Goal: Information Seeking & Learning: Get advice/opinions

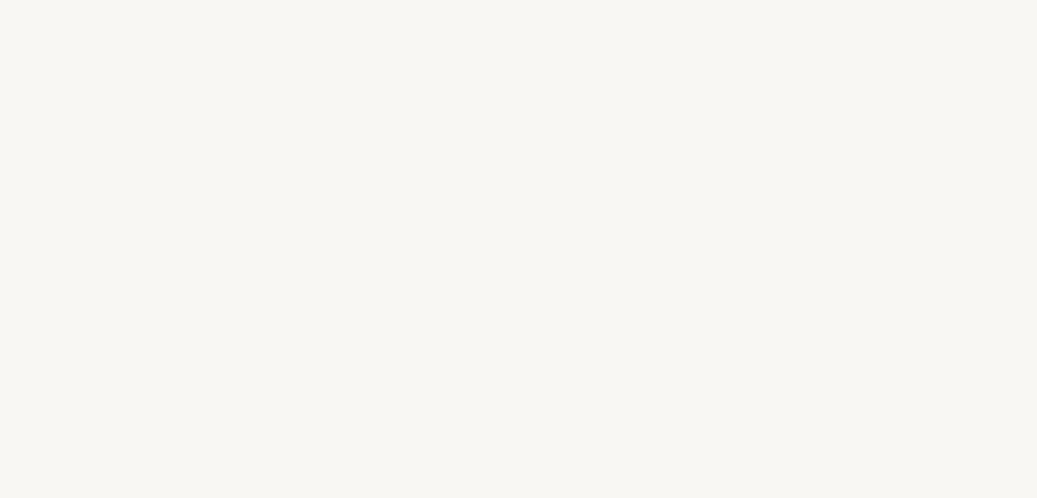
select select "DZ"
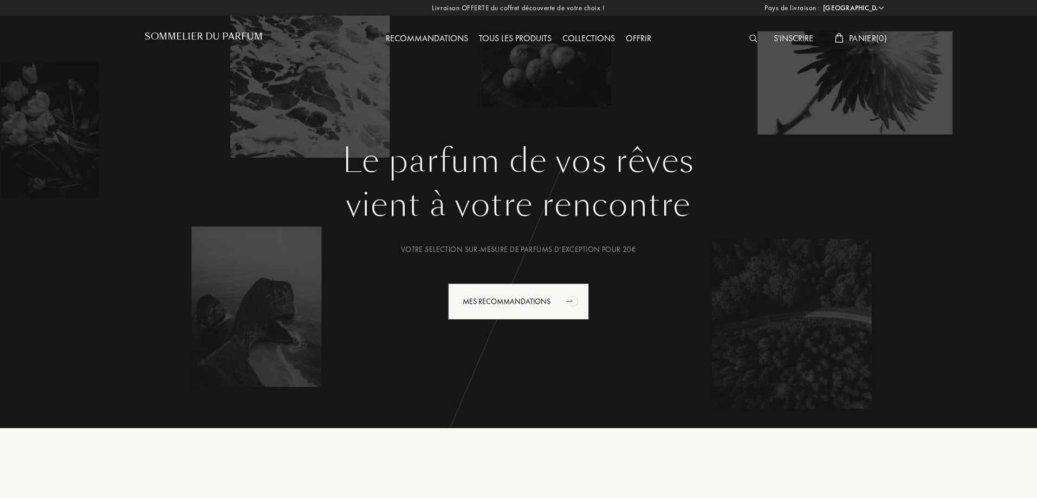
click at [750, 39] on img at bounding box center [753, 39] width 8 height 8
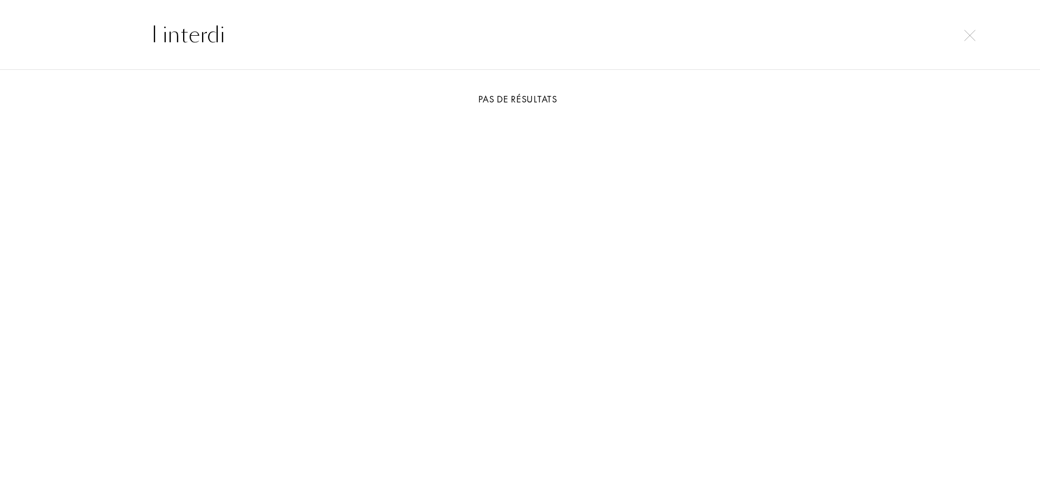
type input "l interdi"
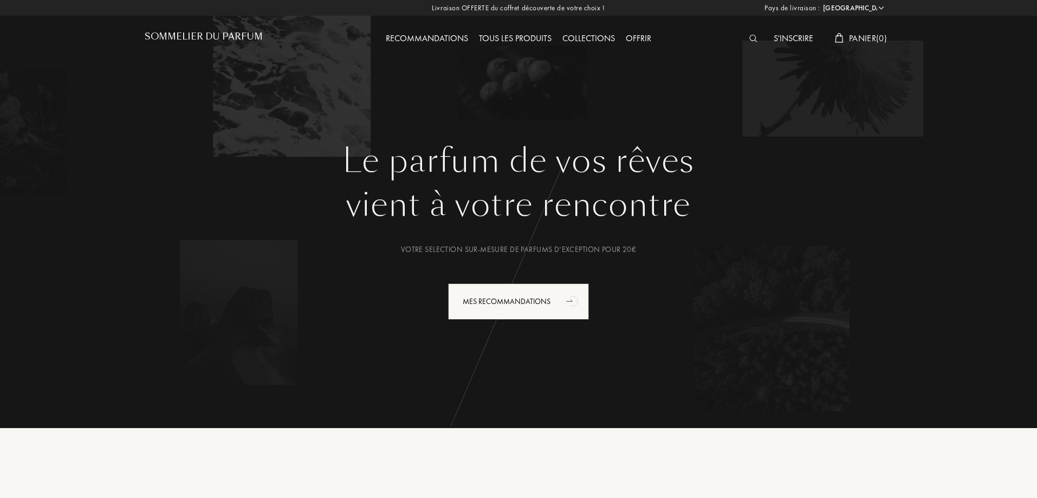
select select "DZ"
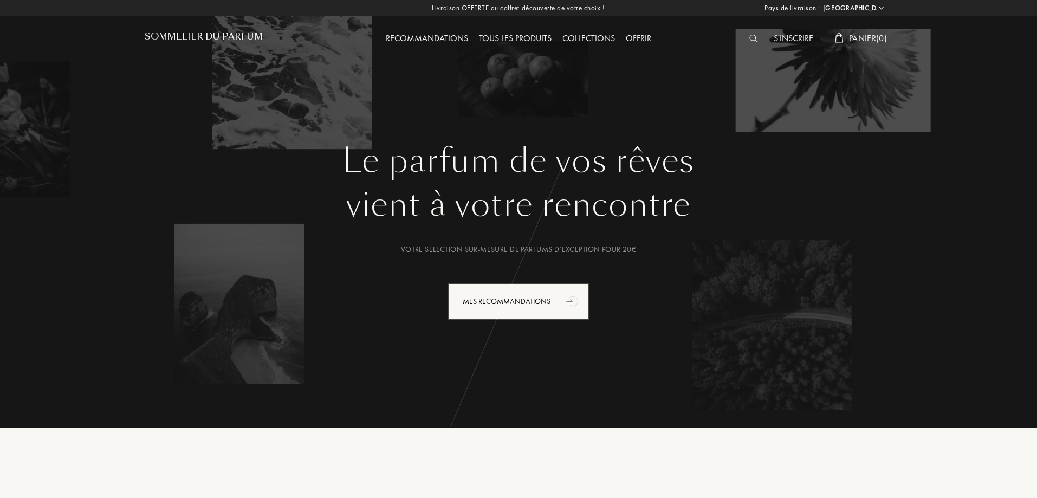
click at [209, 33] on h1 "Sommelier du Parfum" at bounding box center [204, 36] width 118 height 10
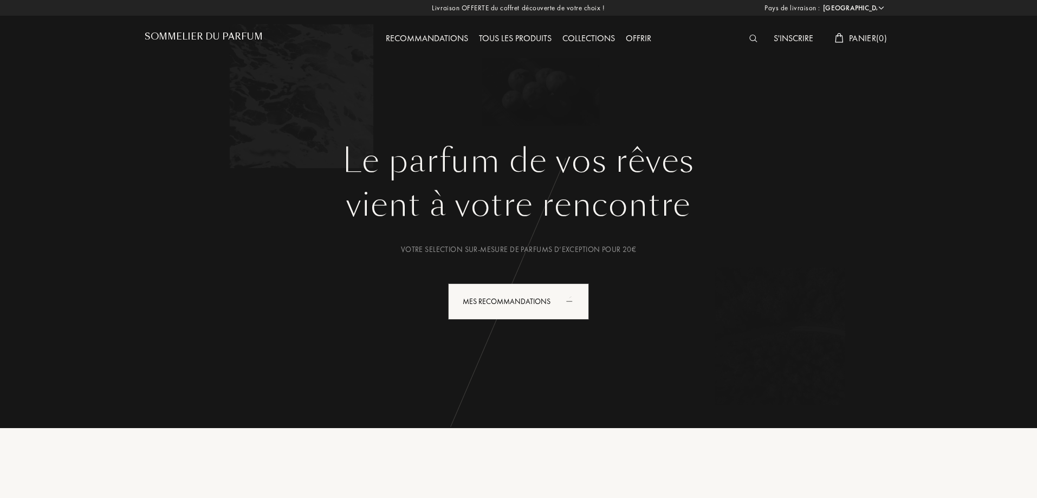
select select "DZ"
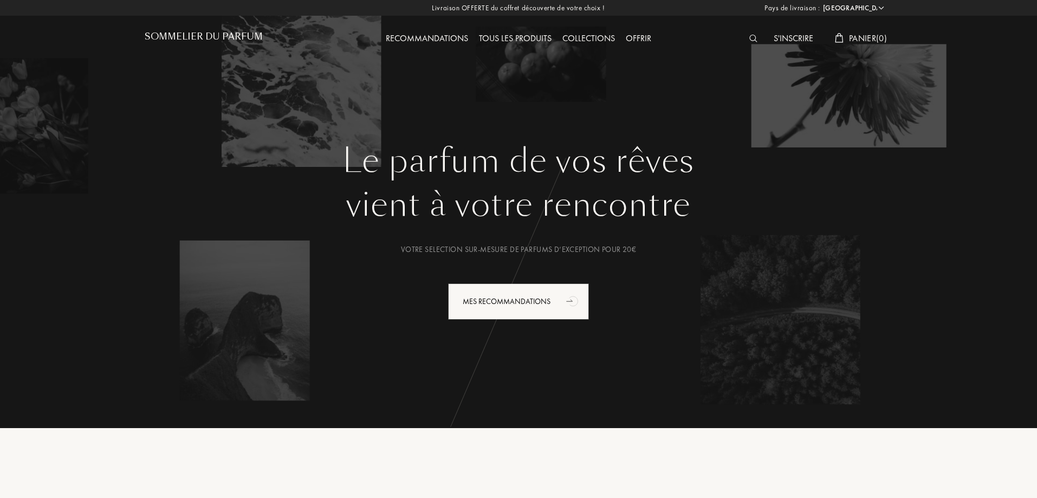
click at [513, 35] on div "Tous les produits" at bounding box center [515, 39] width 83 height 14
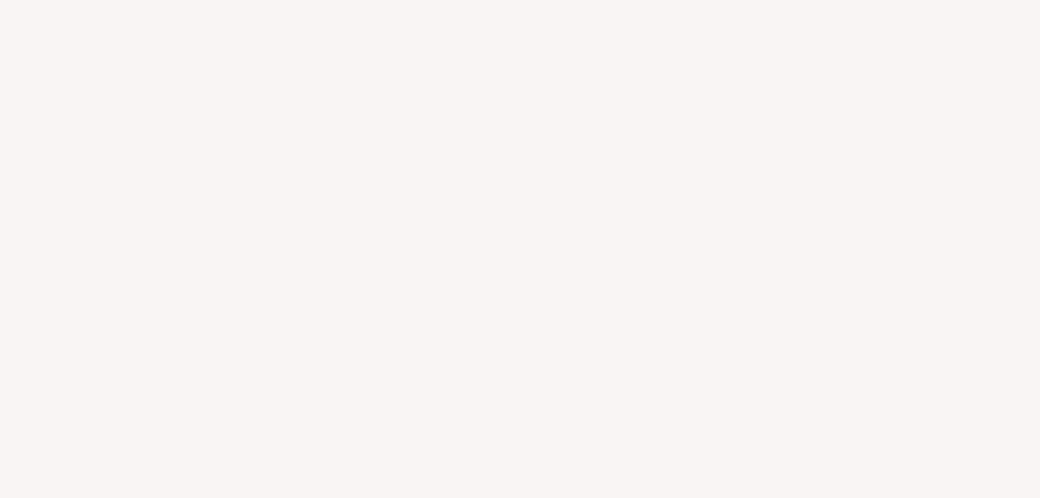
select select "DZ"
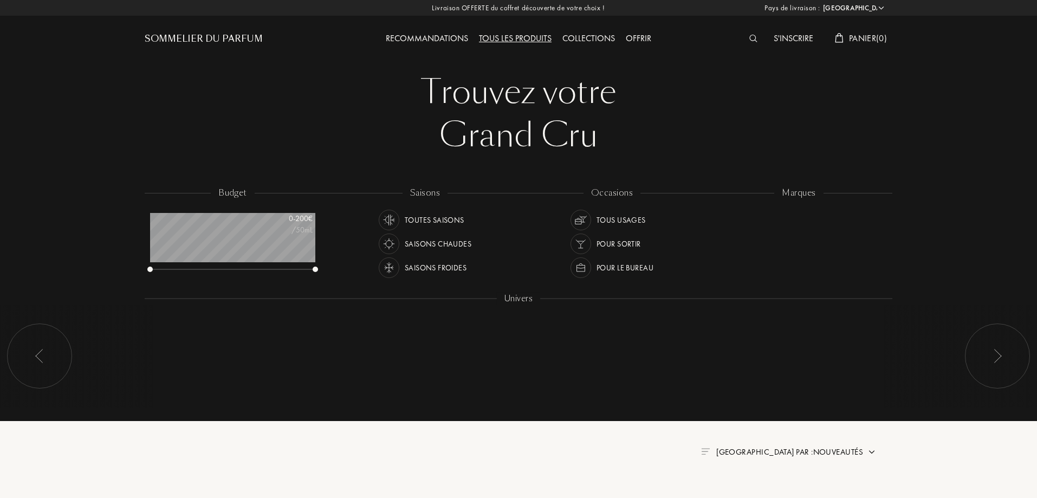
scroll to position [54, 165]
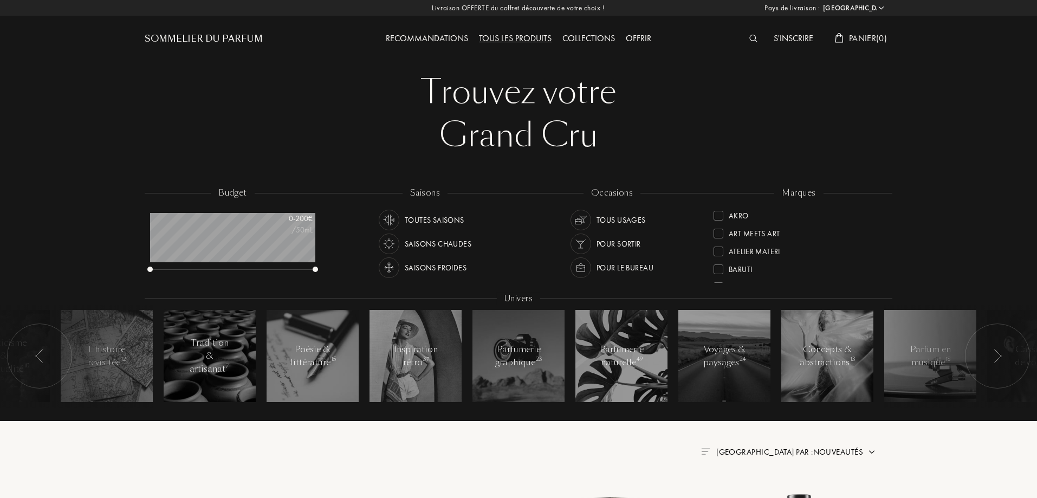
click at [788, 38] on div "S'inscrire" at bounding box center [793, 39] width 50 height 14
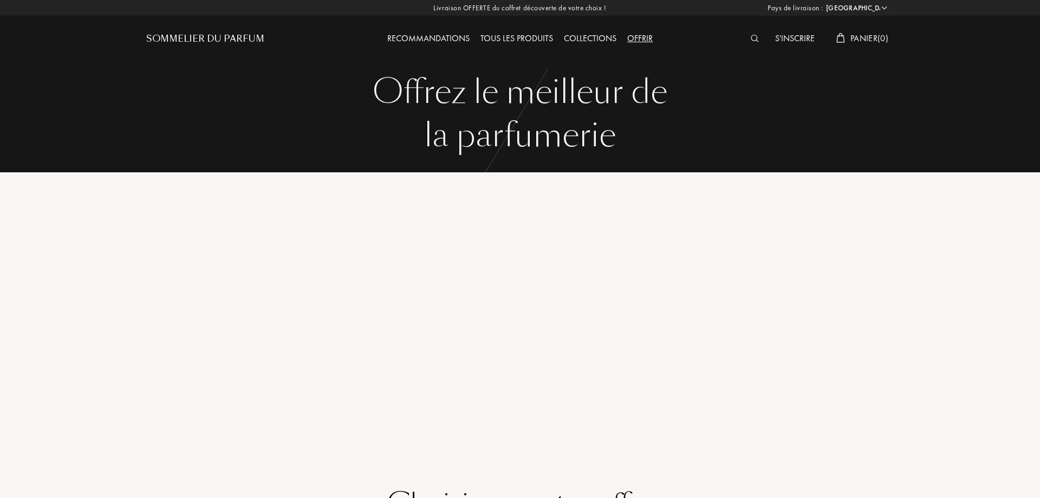
select select "DZ"
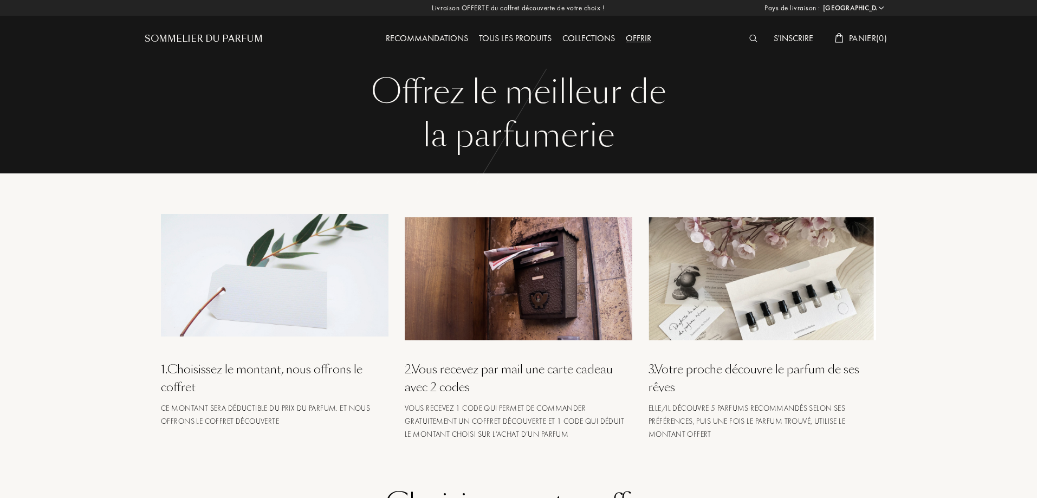
click at [592, 36] on div "Collections" at bounding box center [588, 39] width 63 height 14
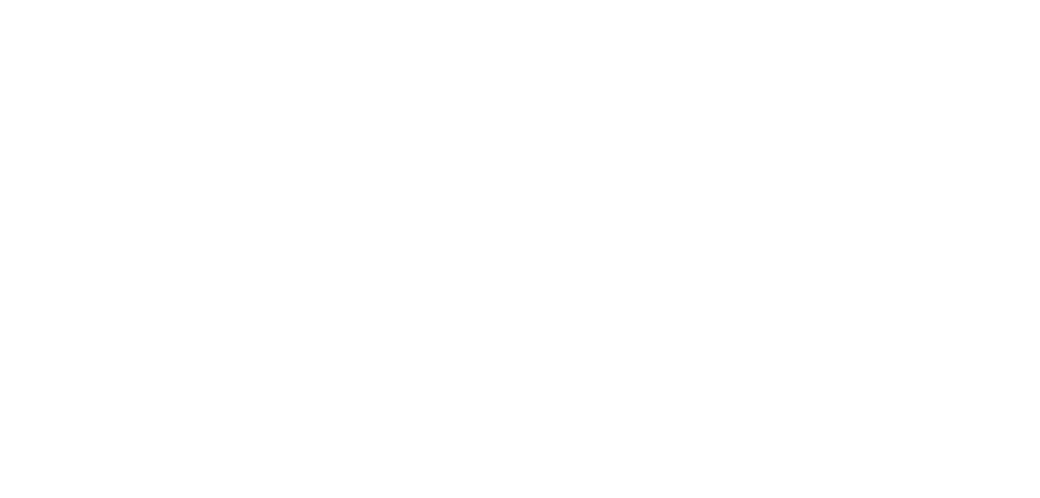
select select "DZ"
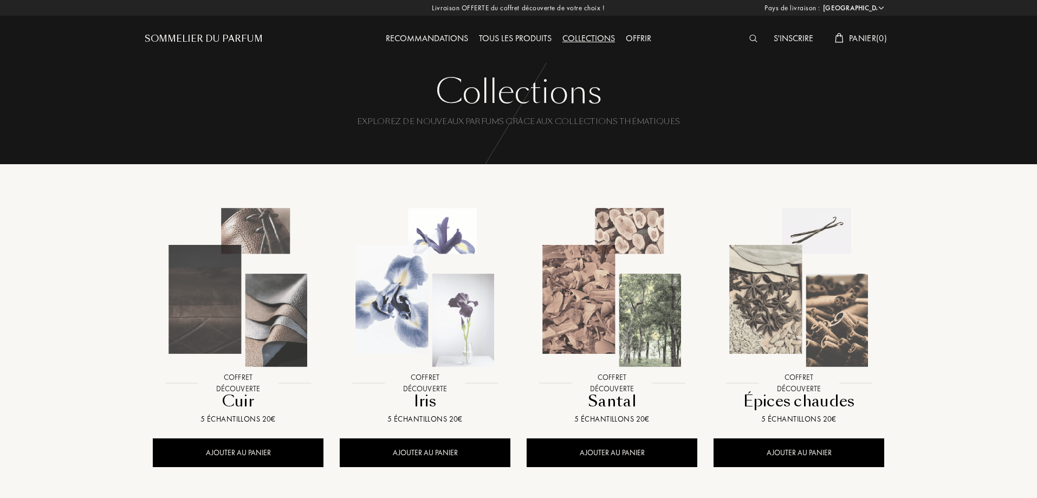
click at [523, 39] on div "Tous les produits" at bounding box center [515, 39] width 83 height 14
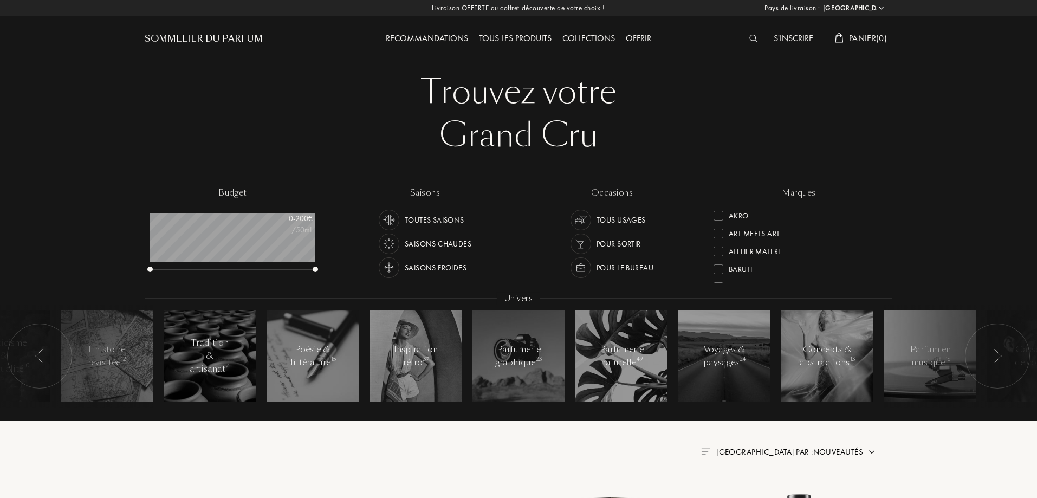
select select "DZ"
click at [180, 41] on div "Sommelier du Parfum" at bounding box center [204, 39] width 118 height 13
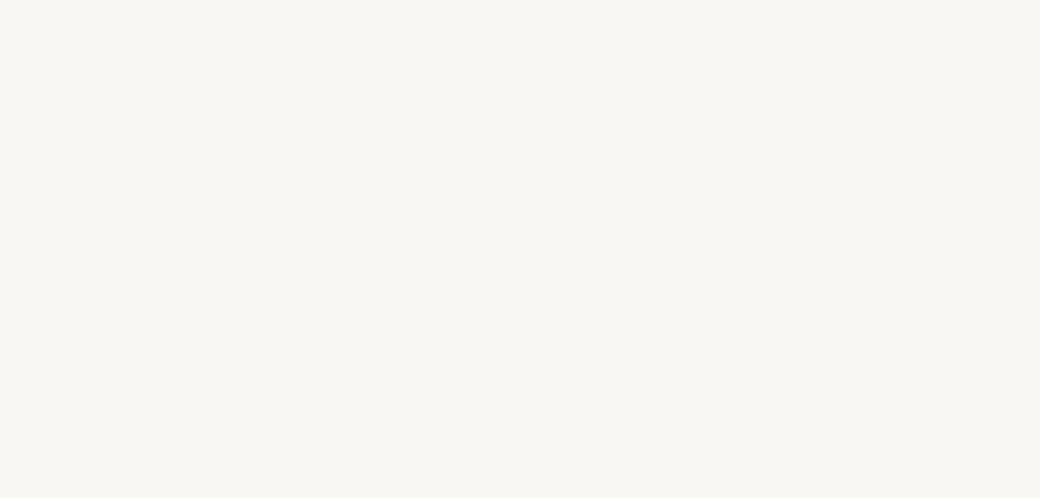
select select "DZ"
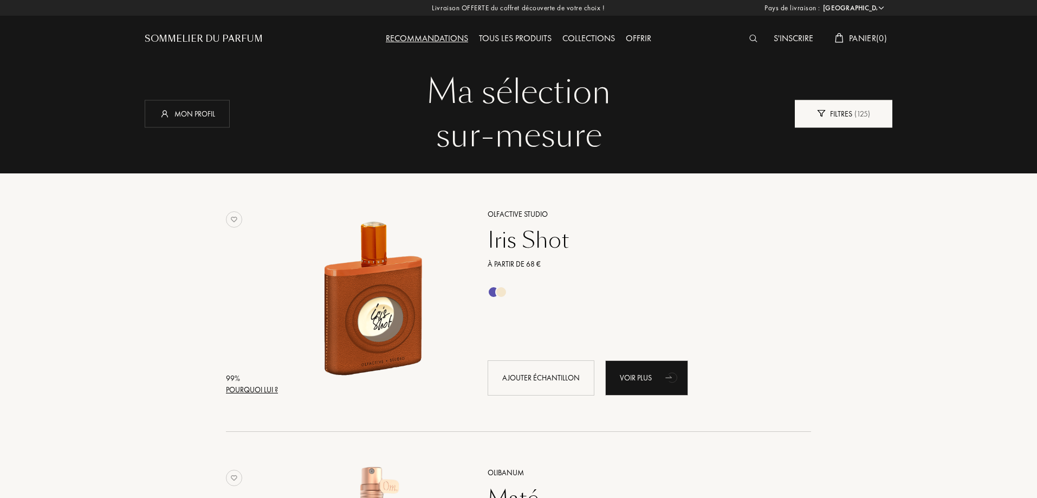
click at [837, 124] on div "Filtres ( 125 )" at bounding box center [844, 114] width 98 height 28
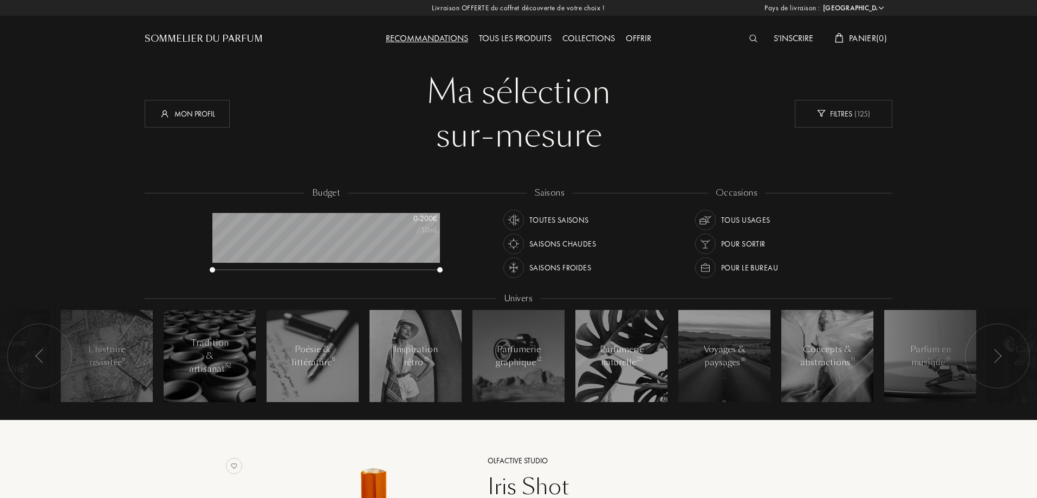
click at [880, 6] on select "Afghanistan Afrique du Sud Albanie Algérie Allemagne Andorre Angola Anguilla An…" at bounding box center [852, 8] width 65 height 11
click at [203, 113] on div "Mon profil" at bounding box center [187, 114] width 85 height 28
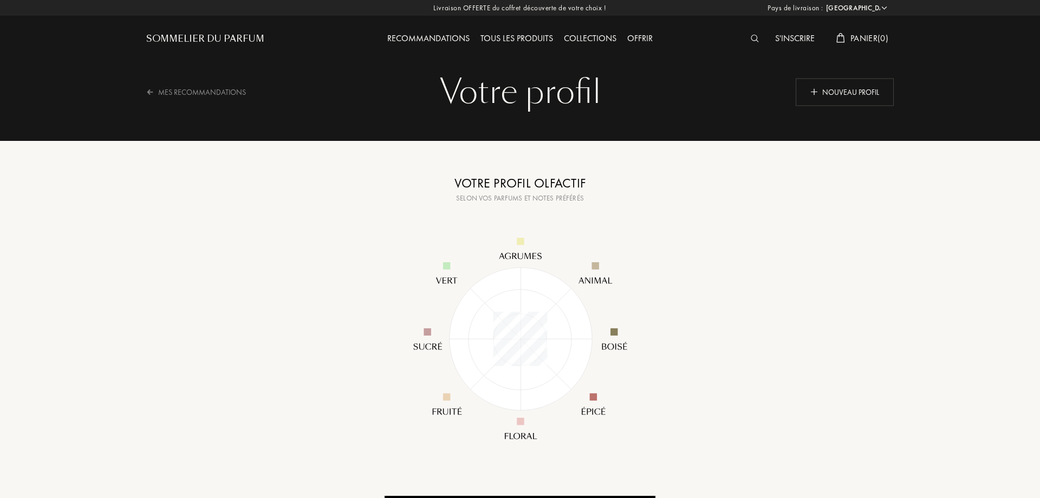
select select "DZ"
click at [221, 89] on div "Mes Recommandations" at bounding box center [202, 92] width 114 height 27
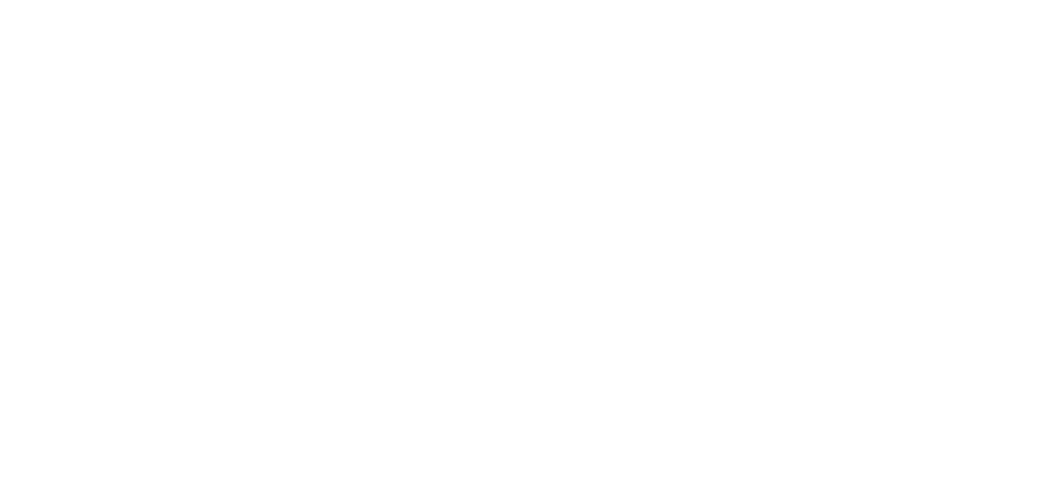
select select "DZ"
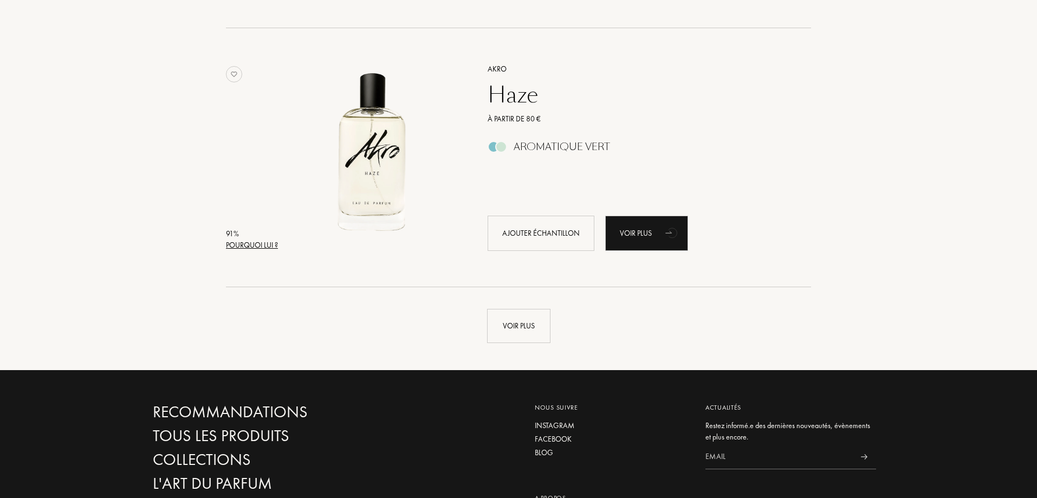
scroll to position [2492, 0]
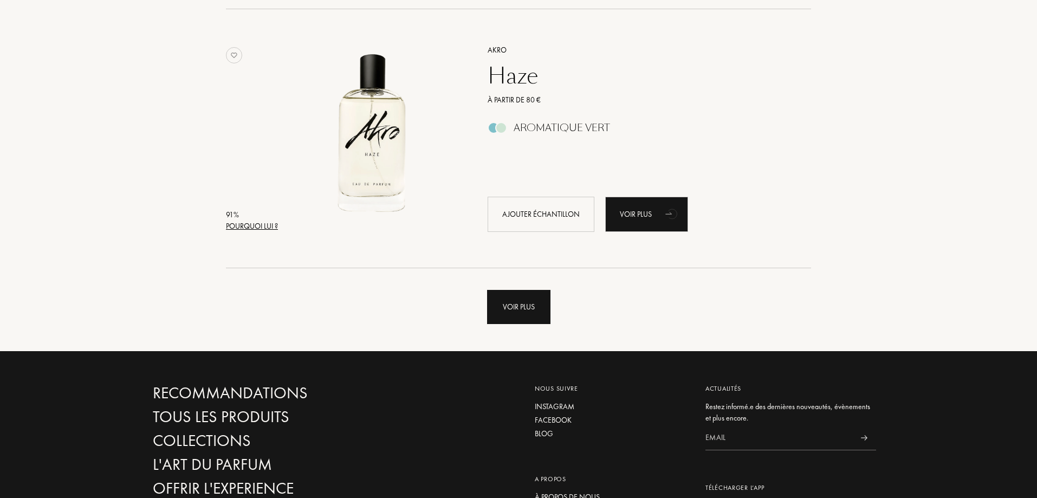
click at [510, 299] on div "Voir plus" at bounding box center [518, 307] width 63 height 34
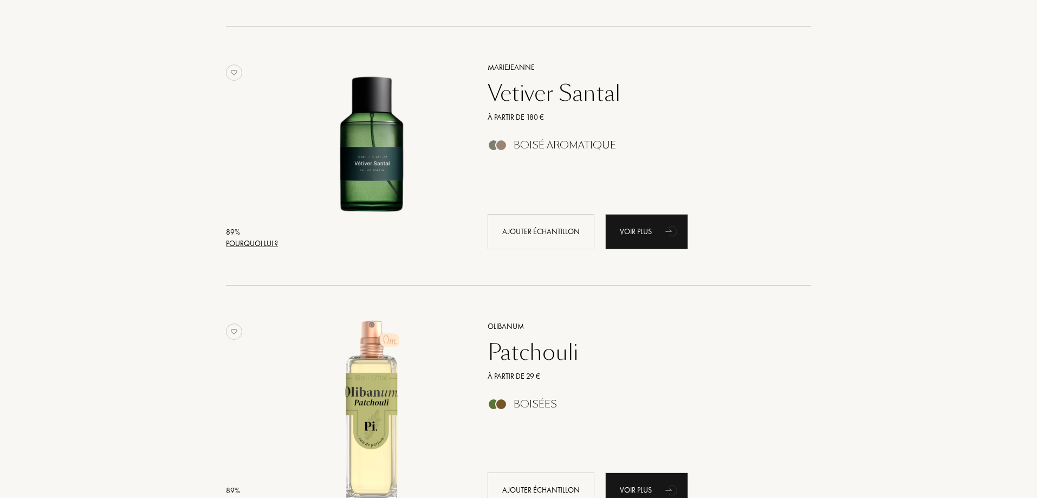
scroll to position [2980, 0]
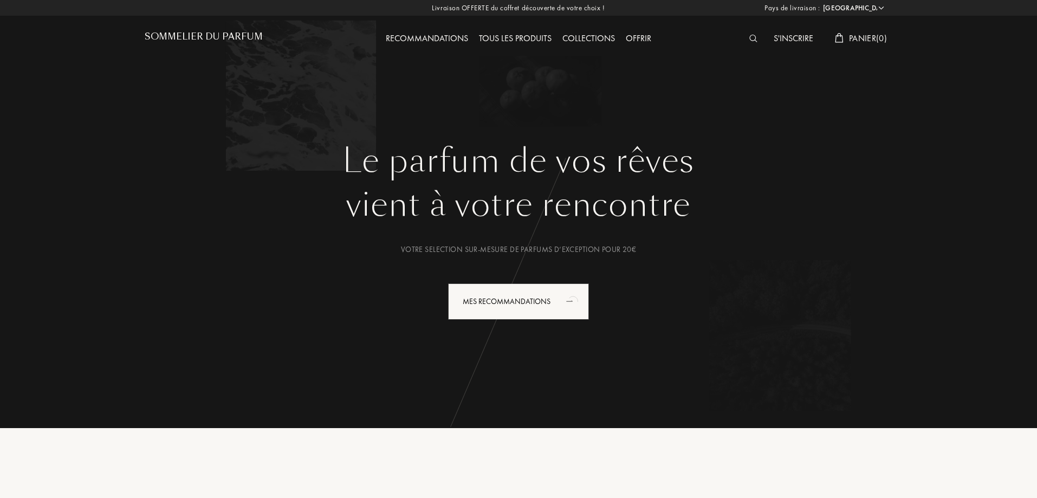
select select "DZ"
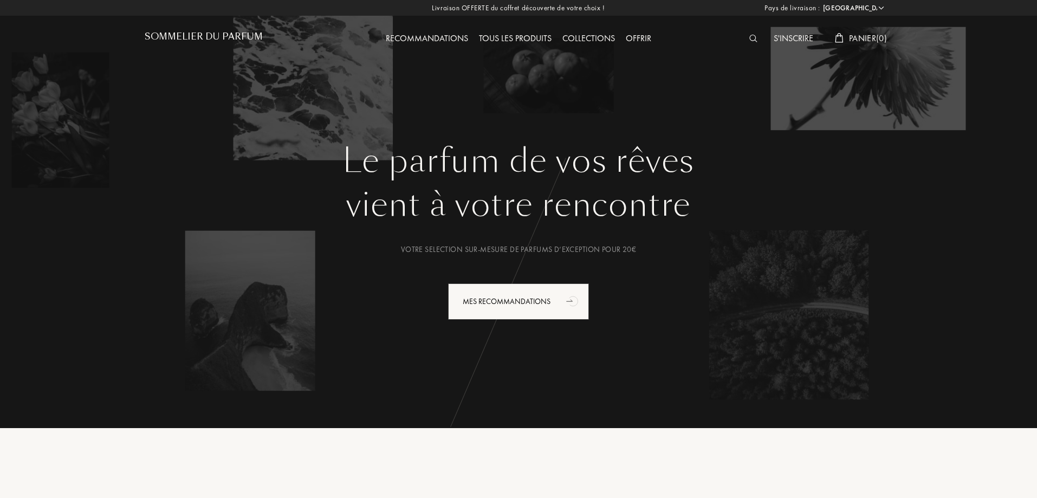
click at [860, 38] on span "Panier ( 0 )" at bounding box center [868, 38] width 38 height 11
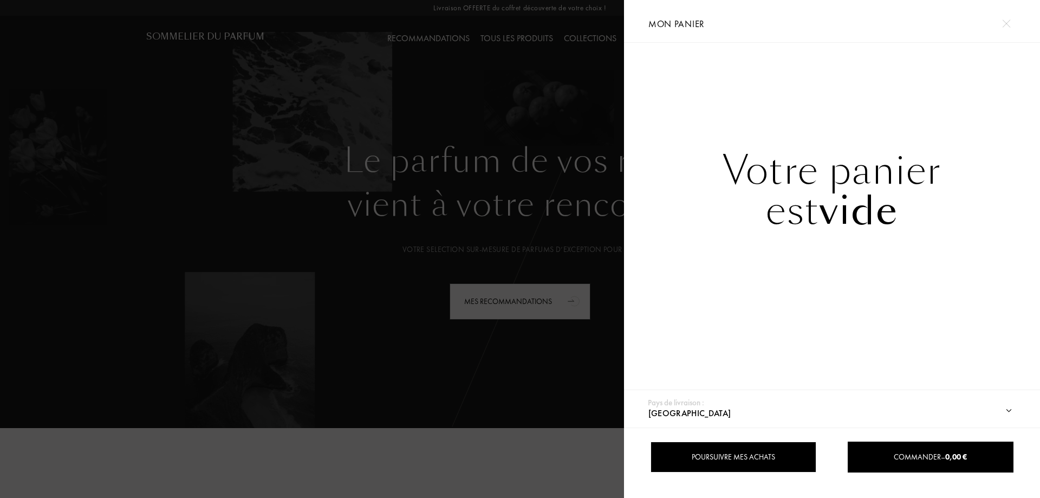
click at [789, 459] on div "Poursuivre mes achats" at bounding box center [734, 457] width 166 height 31
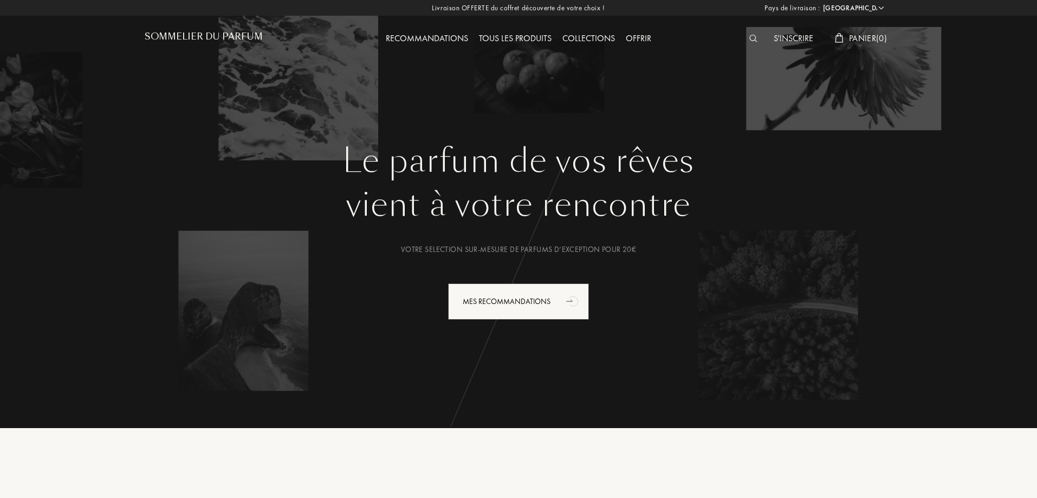
click at [425, 37] on div "Recommandations" at bounding box center [426, 39] width 93 height 14
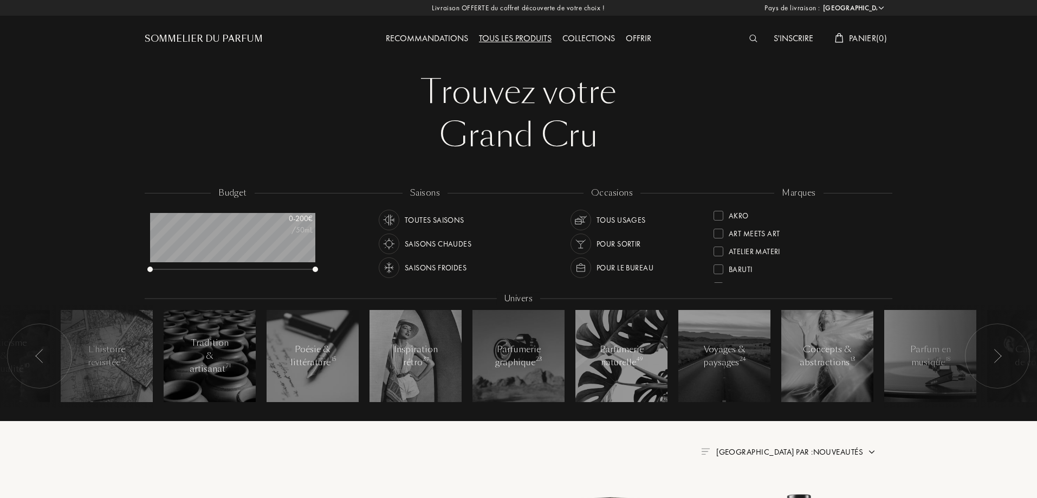
select select "DZ"
click at [616, 216] on div "Tous usages" at bounding box center [621, 220] width 49 height 21
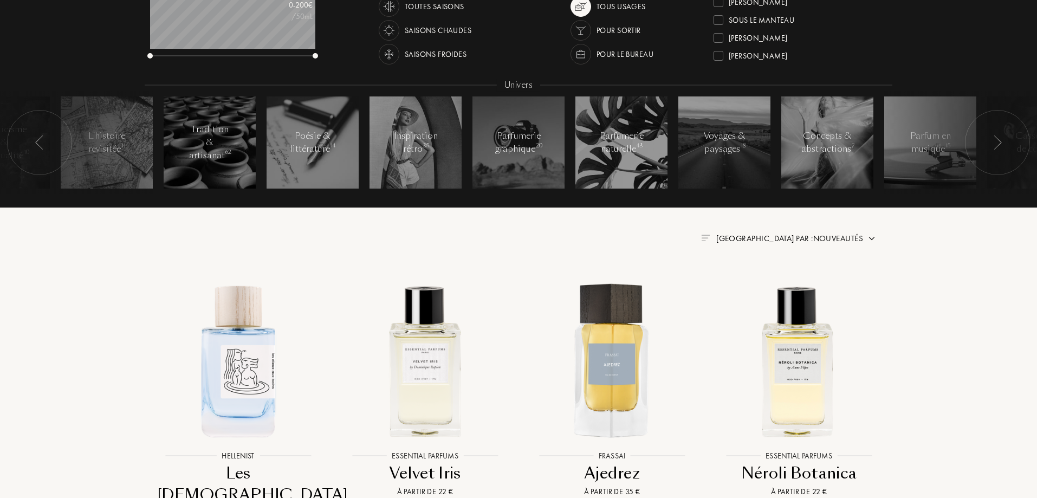
scroll to position [217, 0]
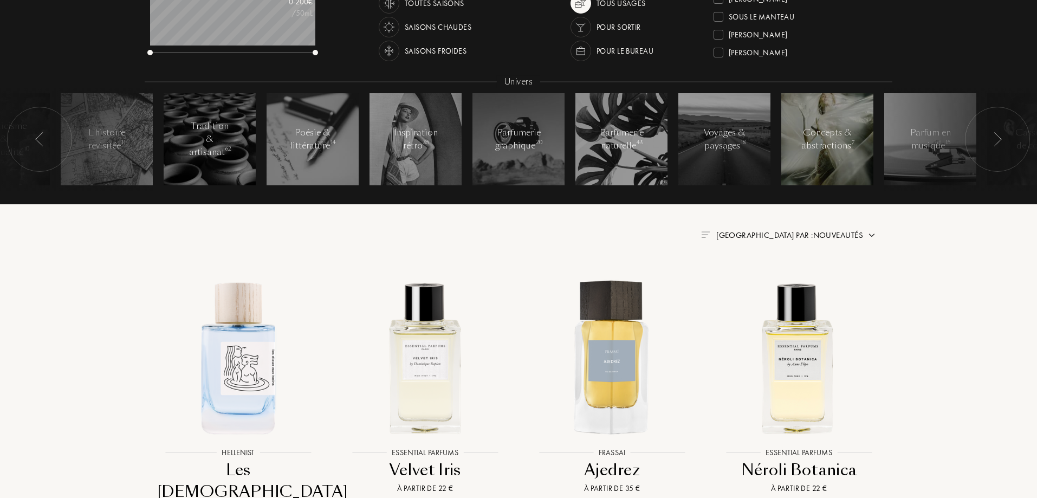
click at [840, 147] on div "Concepts & abstractions 7" at bounding box center [827, 139] width 53 height 26
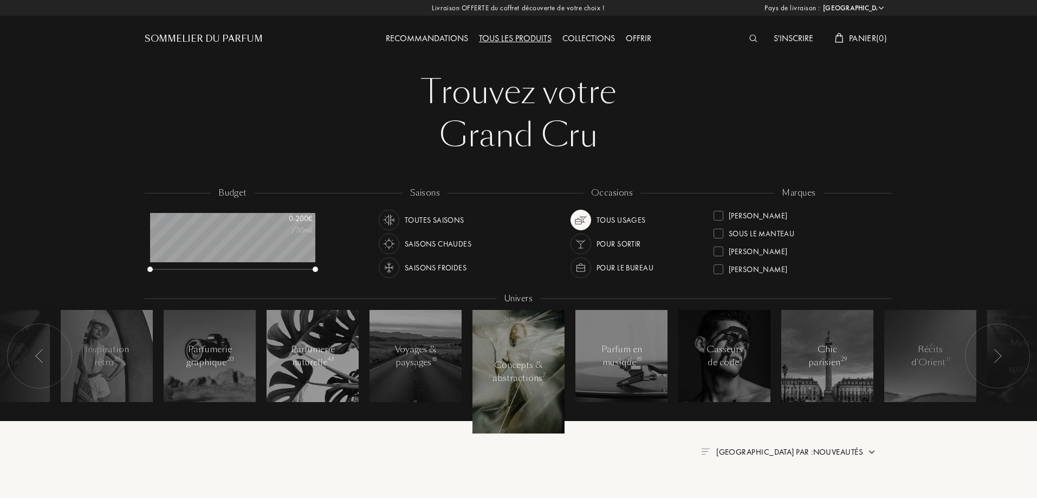
click at [424, 215] on div "Toutes saisons" at bounding box center [435, 220] width 60 height 21
click at [235, 191] on div "budget" at bounding box center [233, 193] width 44 height 12
click at [315, 269] on div at bounding box center [315, 269] width 5 height 5
drag, startPoint x: 316, startPoint y: 269, endPoint x: 230, endPoint y: 282, distance: 87.0
click at [230, 282] on div "budget 0 - 96 € /50mL" at bounding box center [238, 236] width 187 height 98
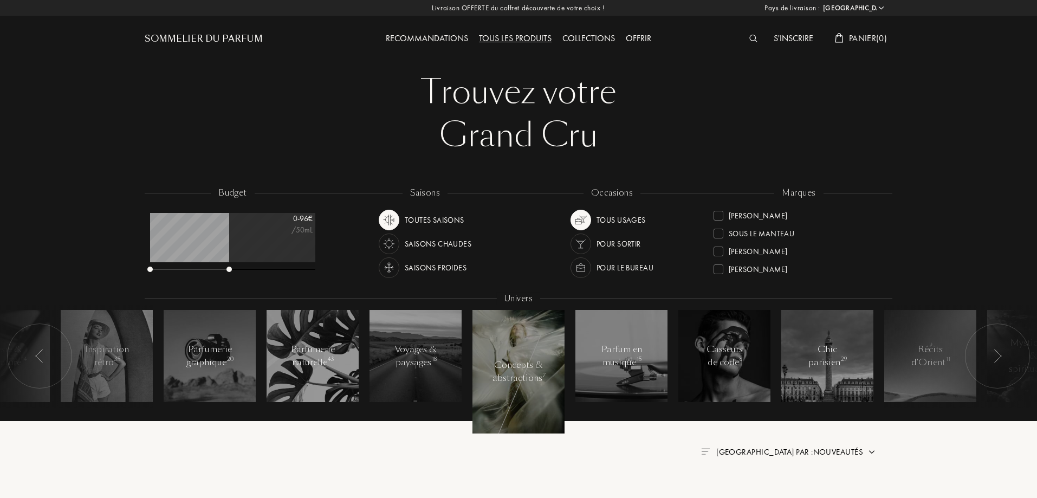
click at [425, 221] on div "Toutes saisons" at bounding box center [435, 220] width 60 height 21
click at [584, 217] on img at bounding box center [580, 219] width 15 height 15
click at [995, 353] on img at bounding box center [997, 356] width 9 height 14
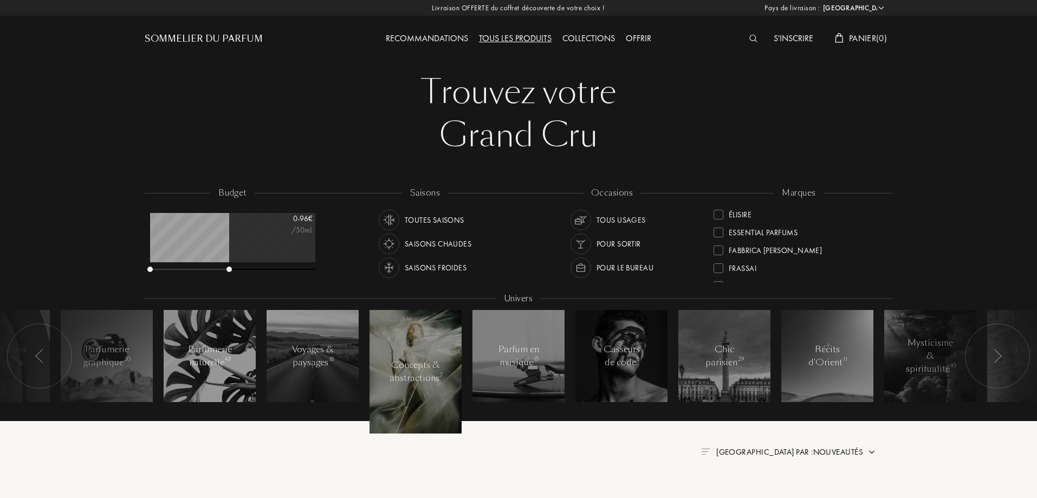
click at [995, 353] on img at bounding box center [997, 356] width 9 height 14
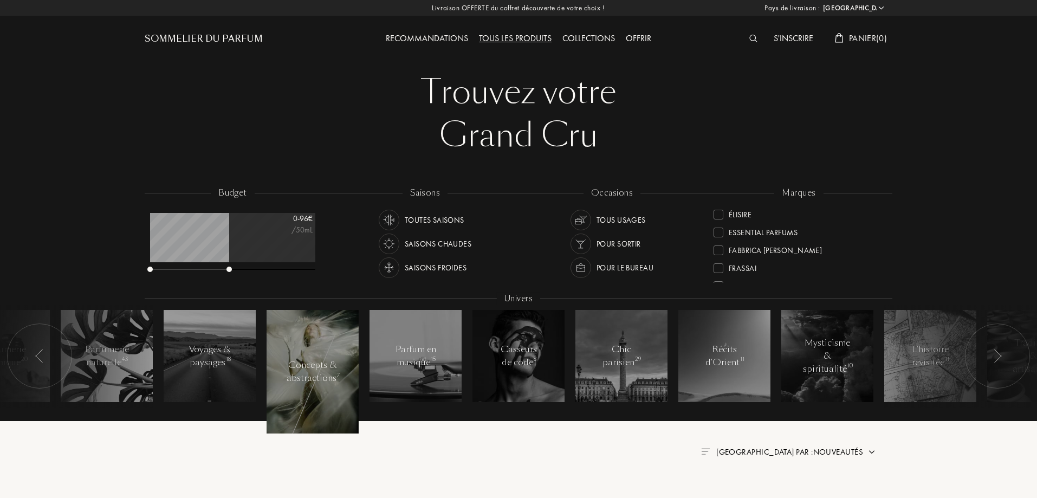
click at [995, 353] on img at bounding box center [997, 356] width 9 height 14
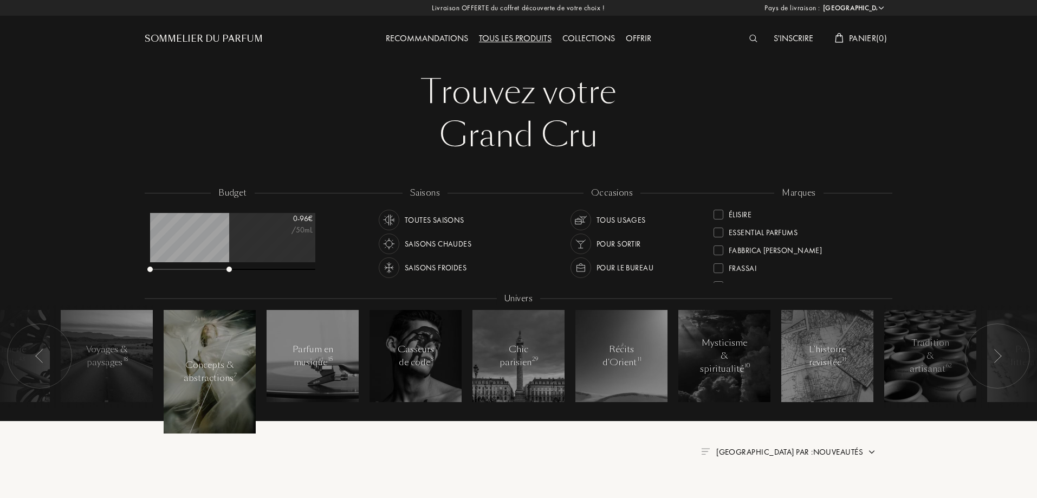
click at [995, 353] on img at bounding box center [997, 356] width 9 height 14
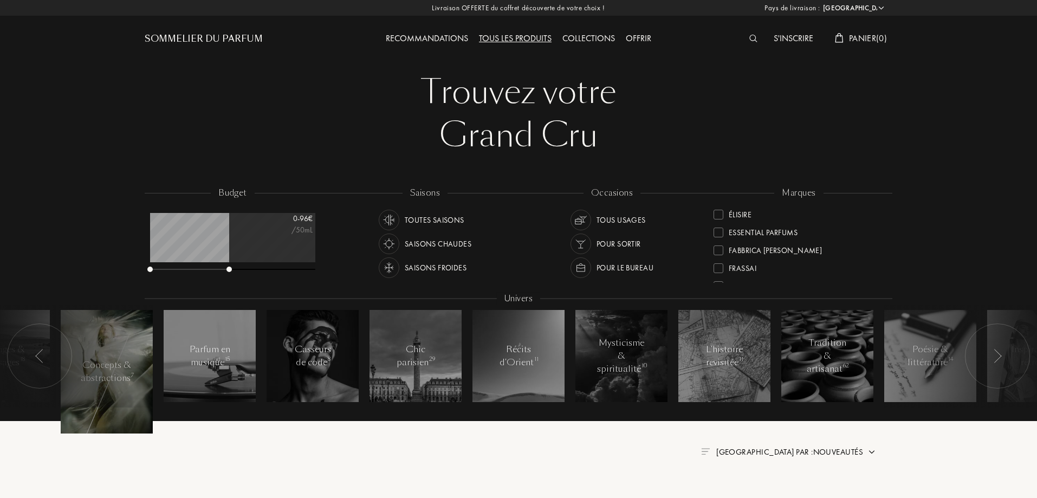
click at [811, 452] on span "Trier par : Nouveautés" at bounding box center [789, 451] width 147 height 11
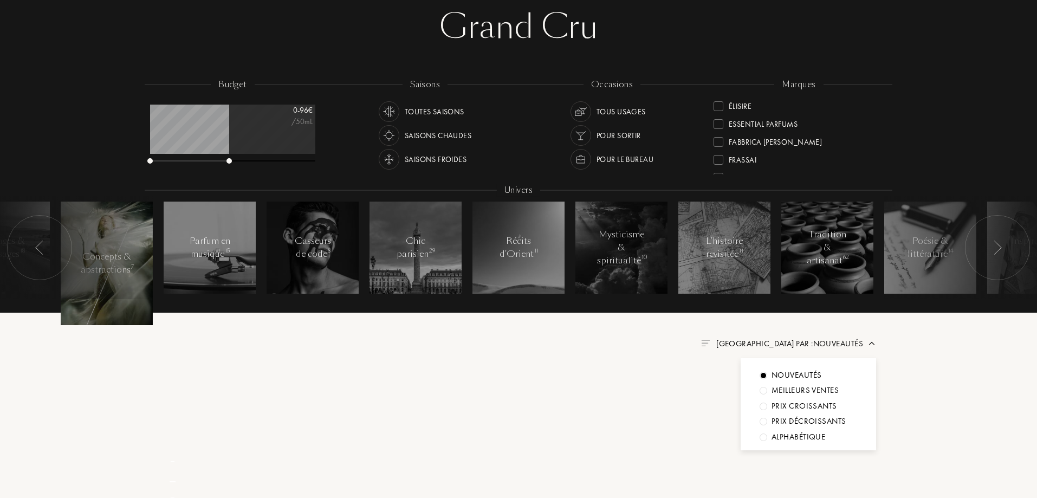
scroll to position [163, 0]
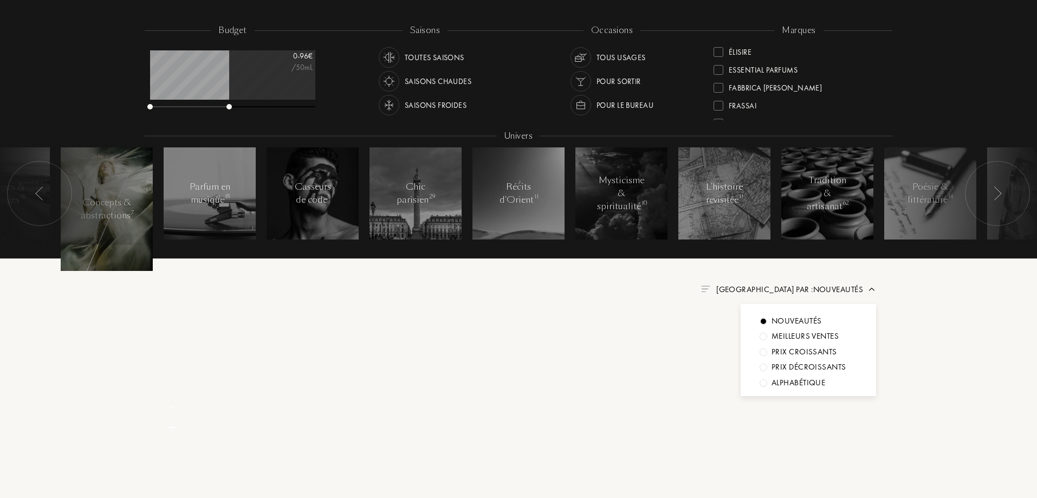
click at [792, 383] on div "Alphabétique" at bounding box center [799, 383] width 54 height 12
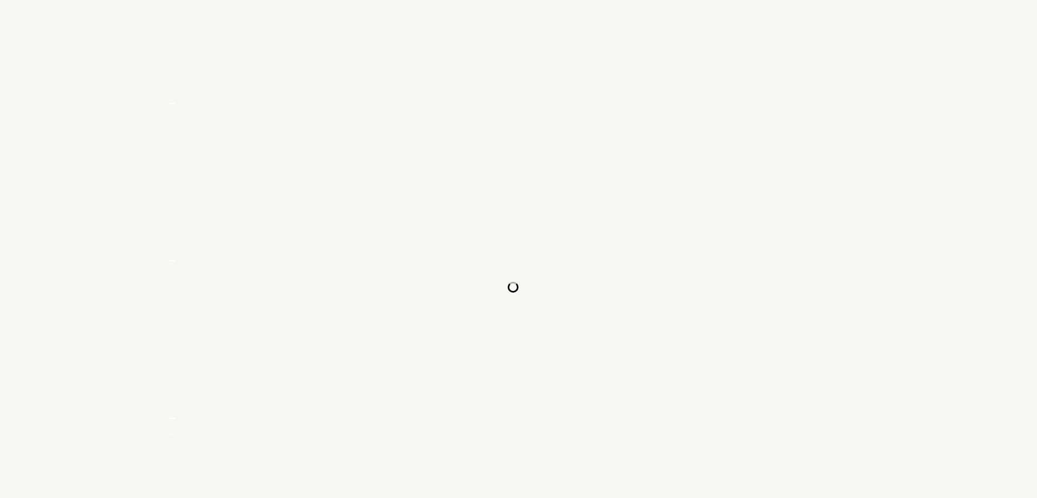
scroll to position [488, 0]
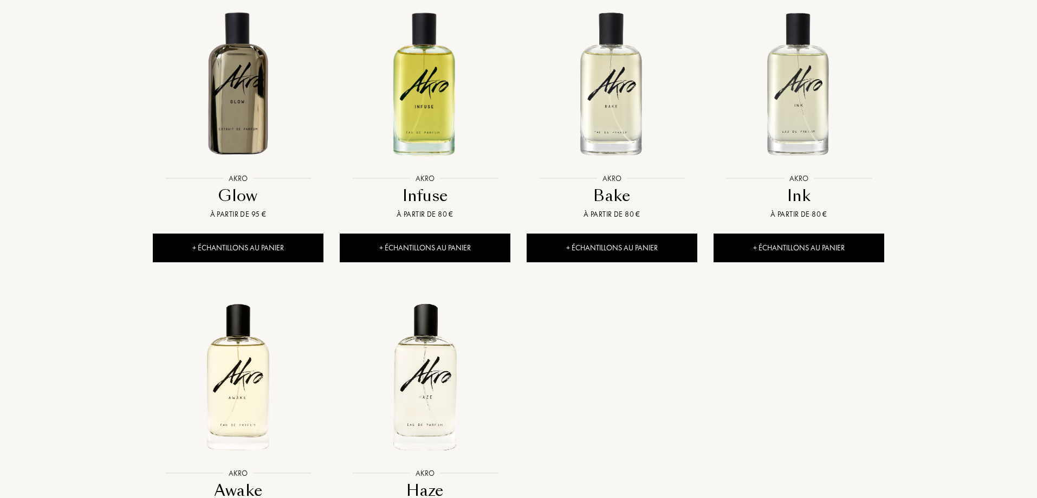
scroll to position [650, 0]
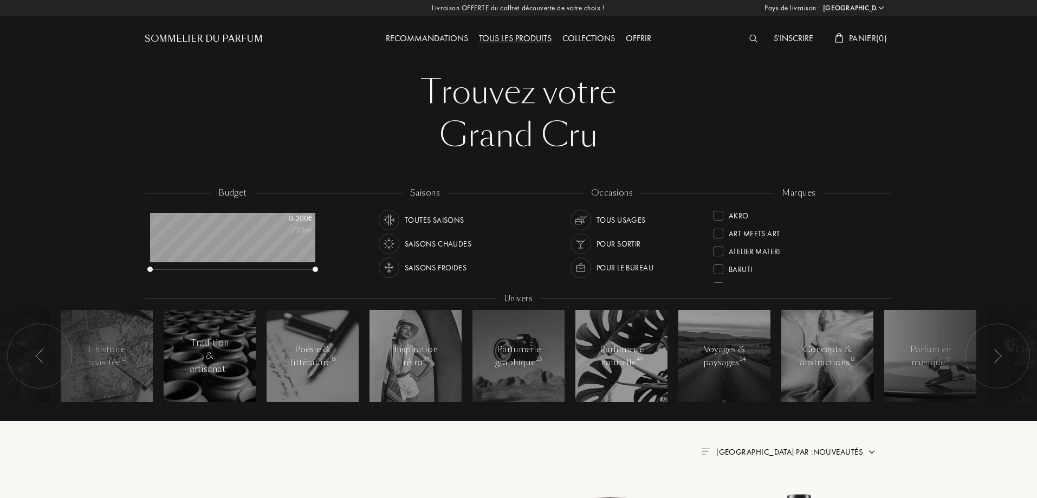
select select "DZ"
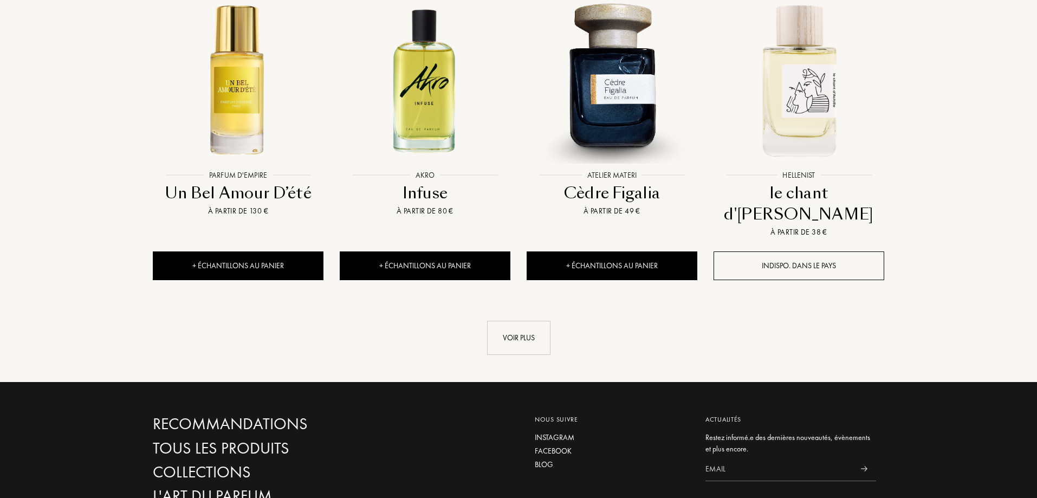
scroll to position [1138, 0]
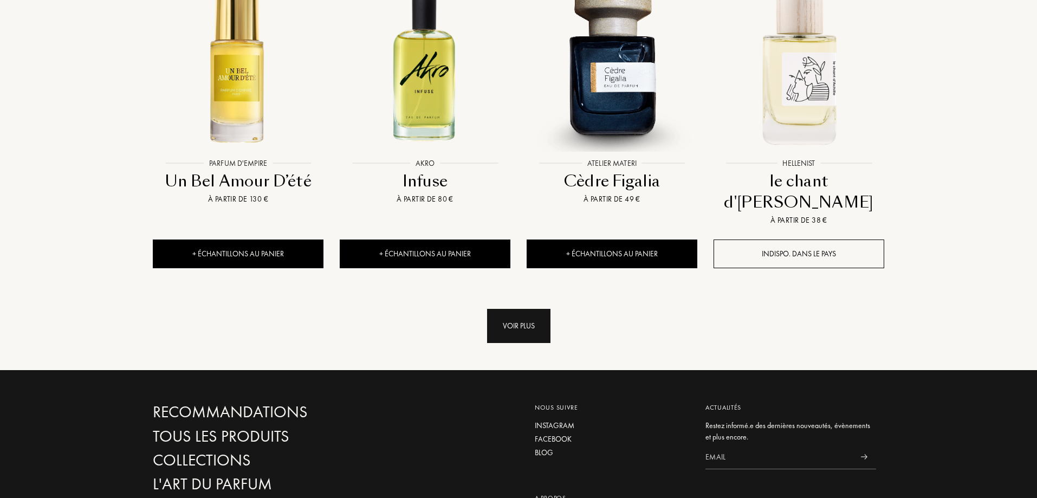
click at [546, 309] on div "Voir plus" at bounding box center [518, 326] width 63 height 34
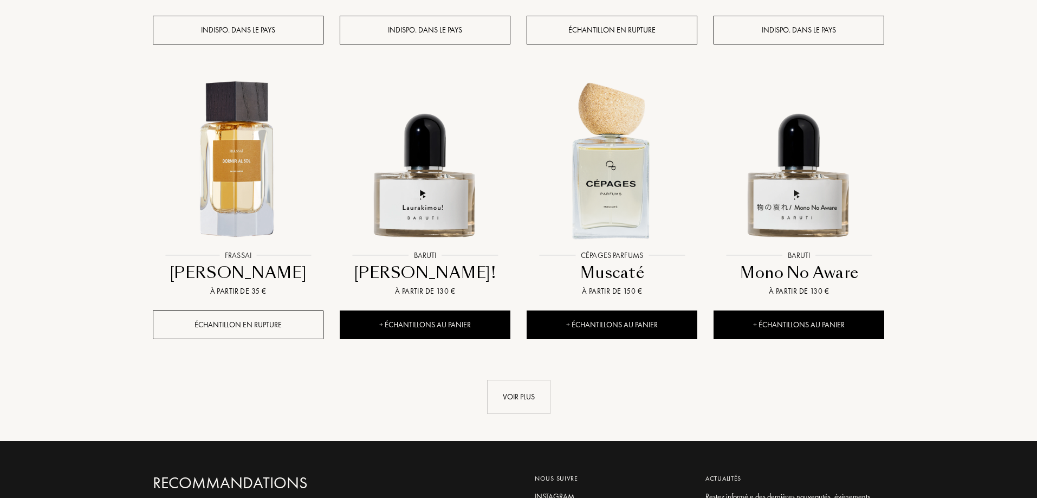
scroll to position [2005, 0]
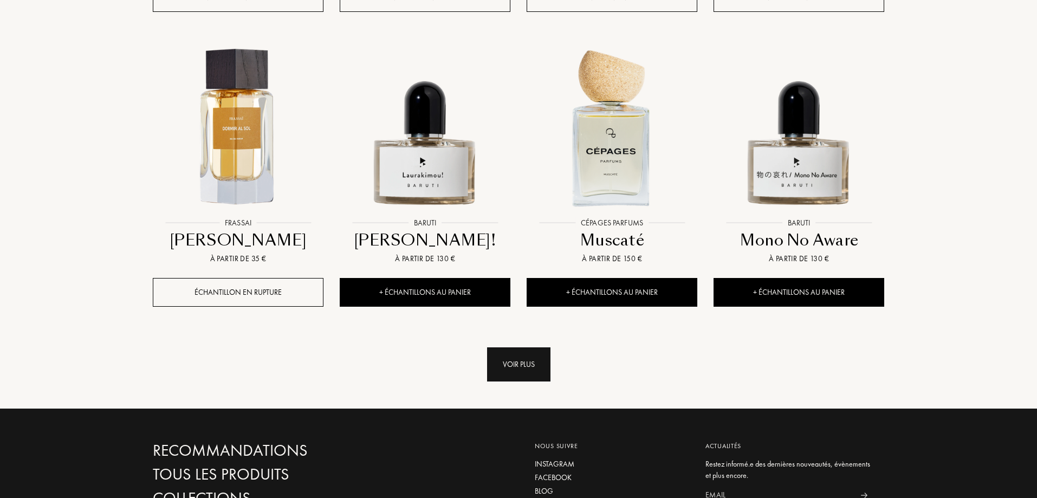
click at [548, 347] on div "Voir plus" at bounding box center [518, 364] width 63 height 34
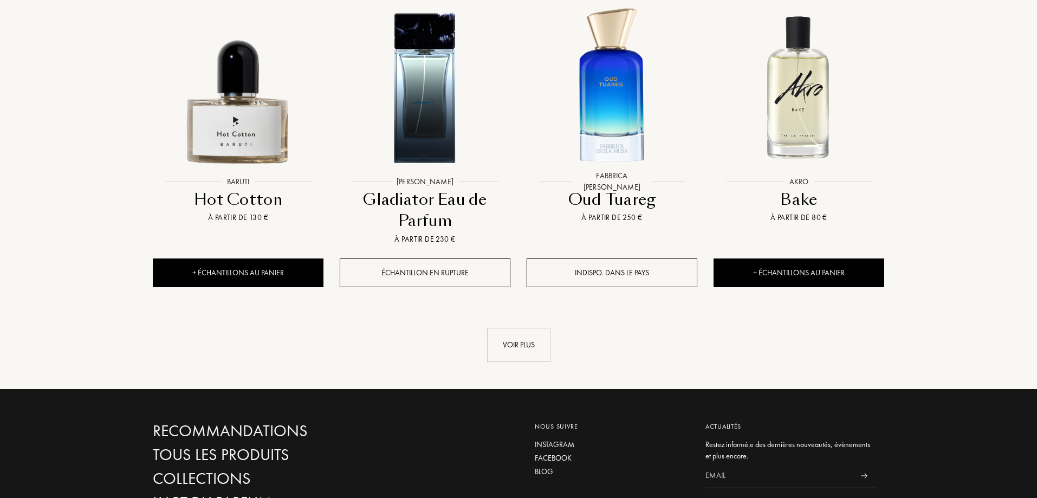
scroll to position [2980, 0]
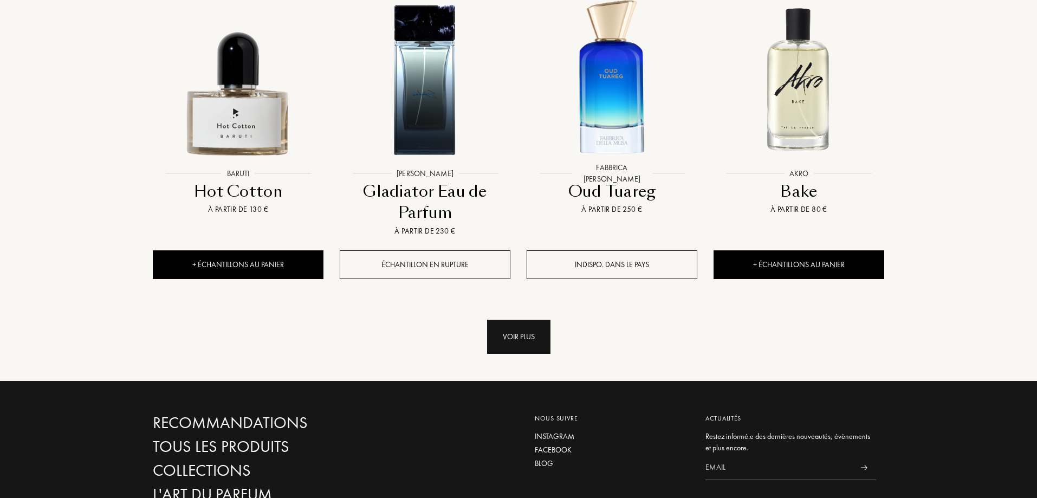
click at [544, 320] on div "Voir plus" at bounding box center [518, 337] width 63 height 34
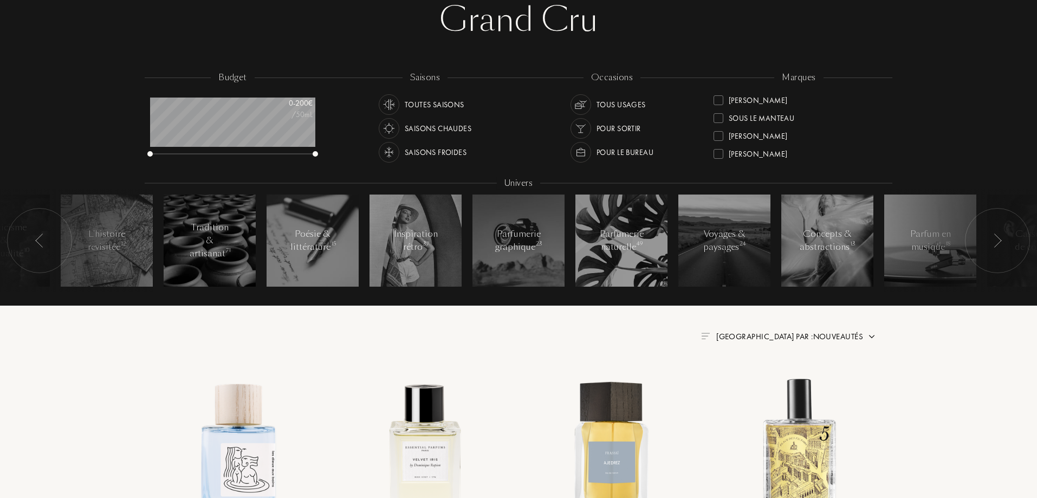
scroll to position [54, 0]
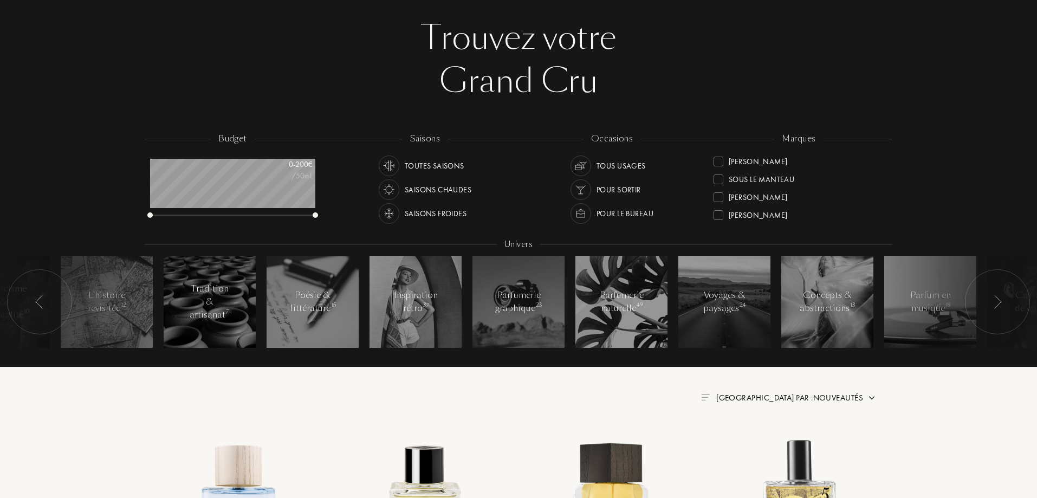
click at [846, 147] on div "marques Akro Art Meets Art Atelier Materi Baruti Binet-Papillon Cépages Parfums…" at bounding box center [798, 182] width 187 height 98
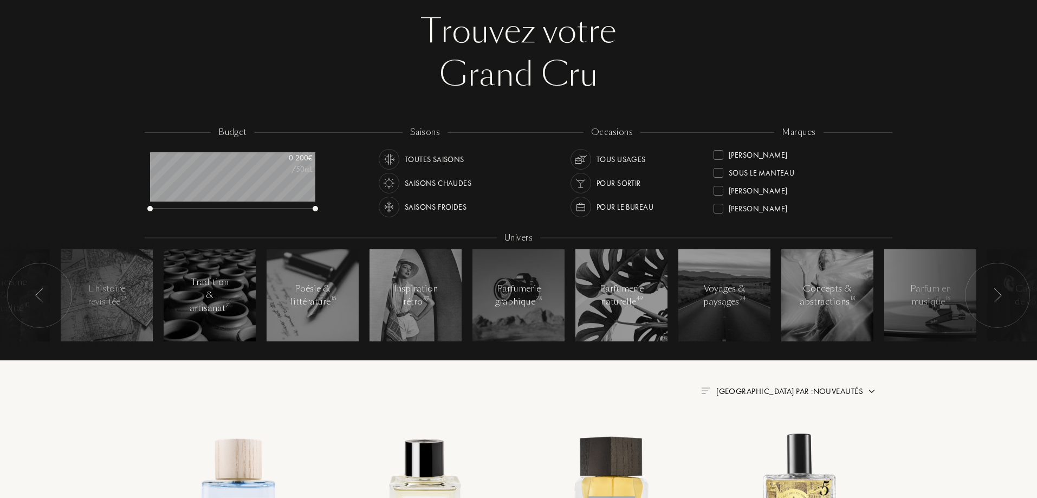
scroll to position [0, 0]
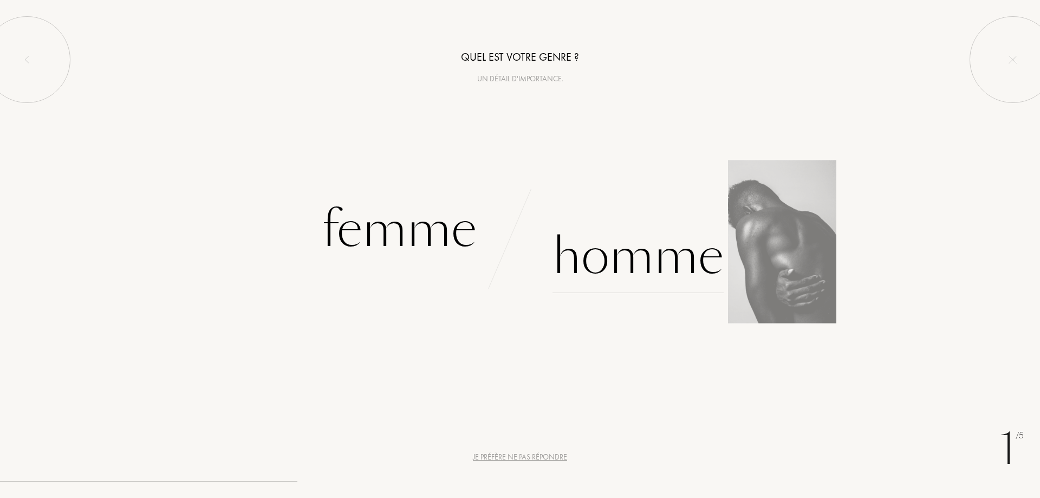
click at [659, 255] on div "Homme" at bounding box center [638, 256] width 171 height 73
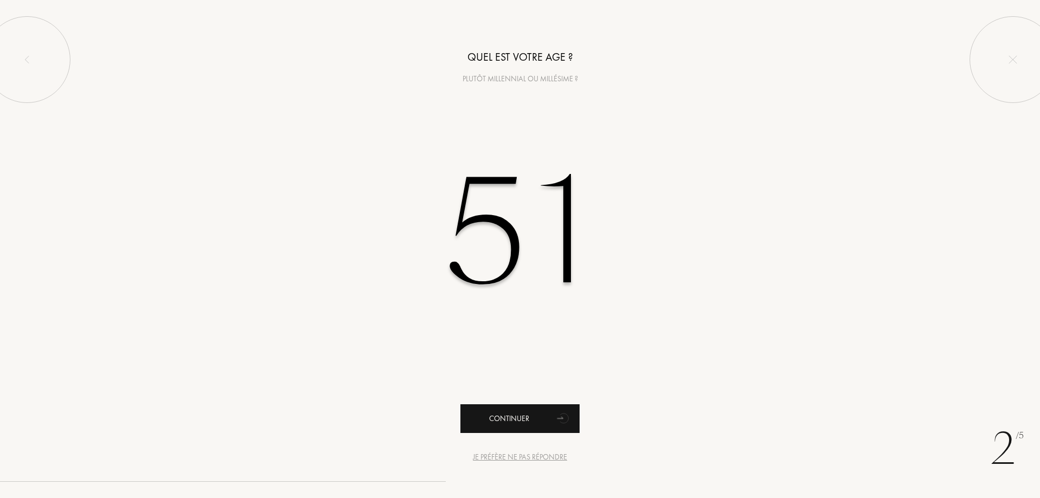
type input "51"
click at [519, 422] on div "Continuer" at bounding box center [520, 418] width 119 height 29
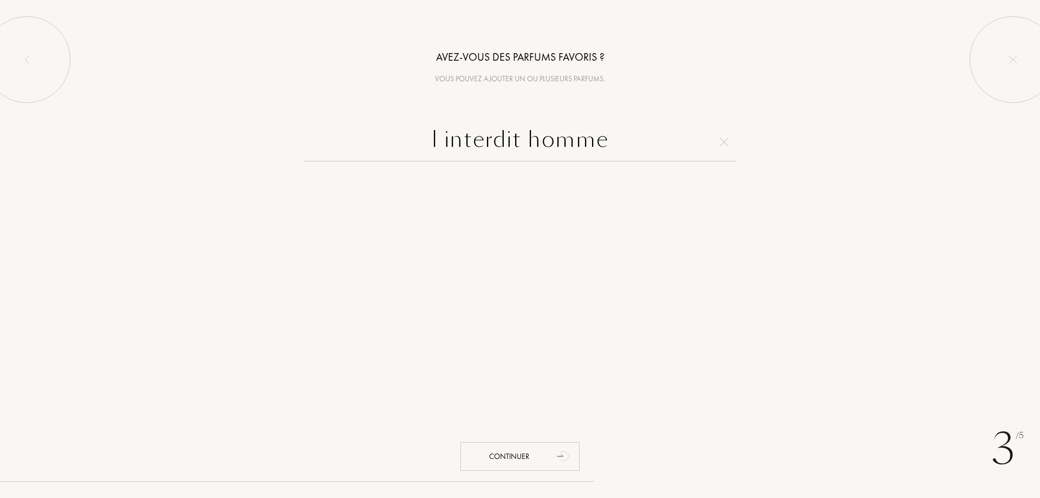
type input "l interdit homme"
click at [515, 450] on div "Continuer" at bounding box center [520, 456] width 119 height 29
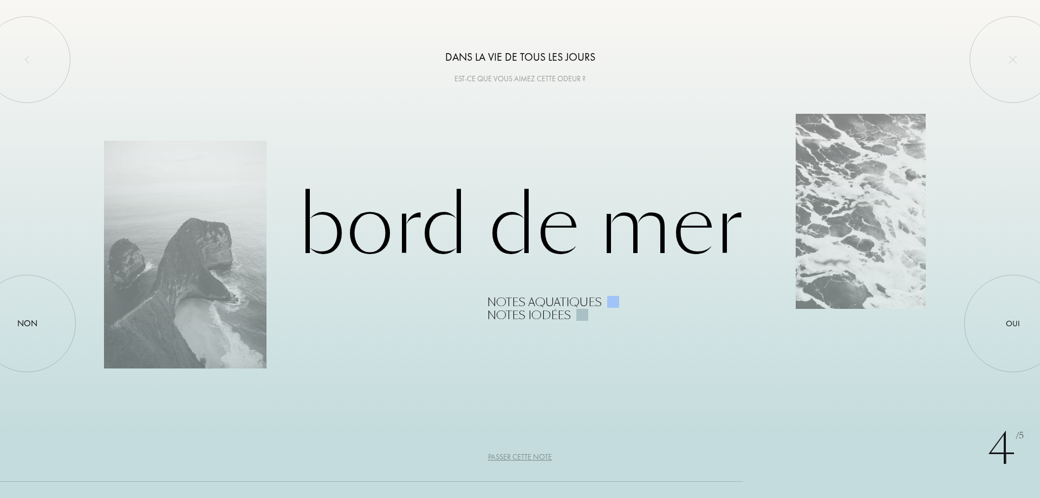
click at [533, 457] on div "Passer cette note" at bounding box center [520, 456] width 64 height 11
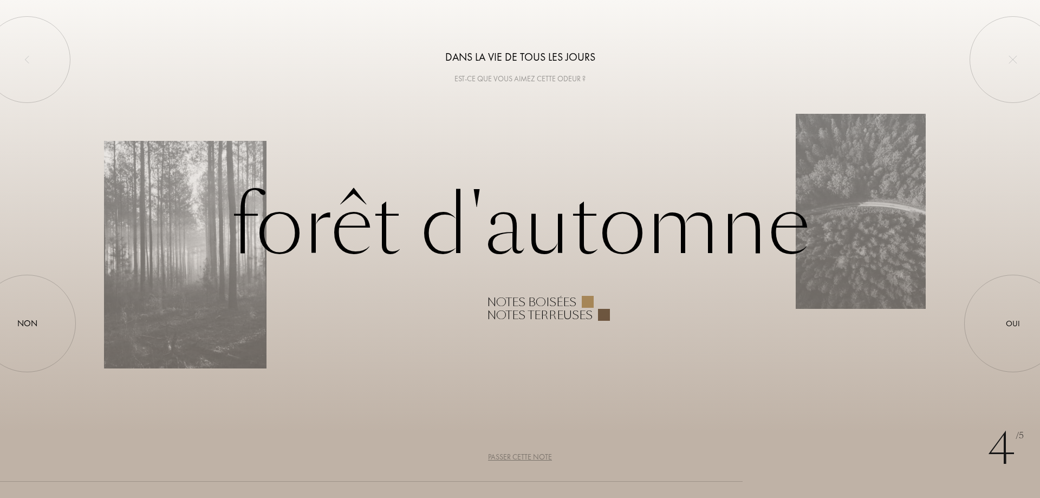
click at [533, 457] on div "Passer cette note" at bounding box center [520, 456] width 64 height 11
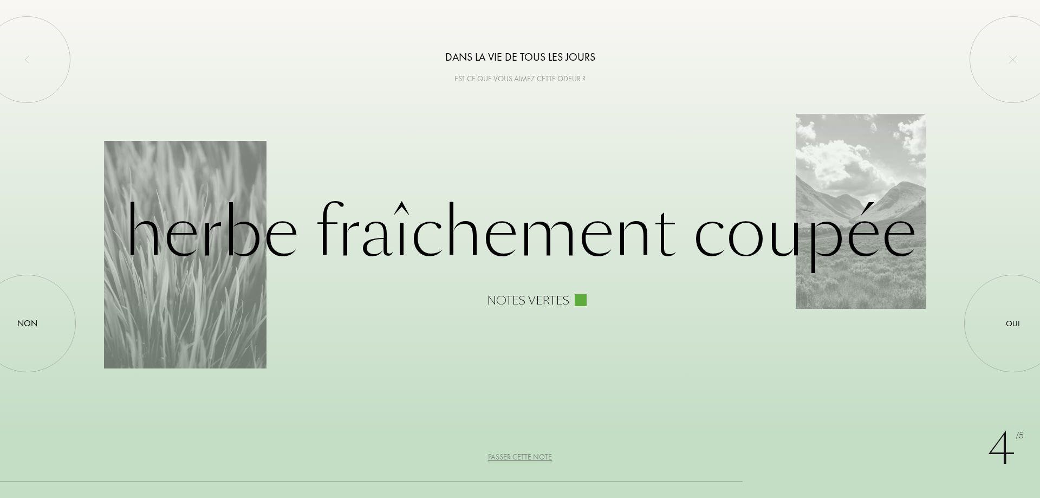
click at [533, 457] on div "Passer cette note" at bounding box center [520, 456] width 64 height 11
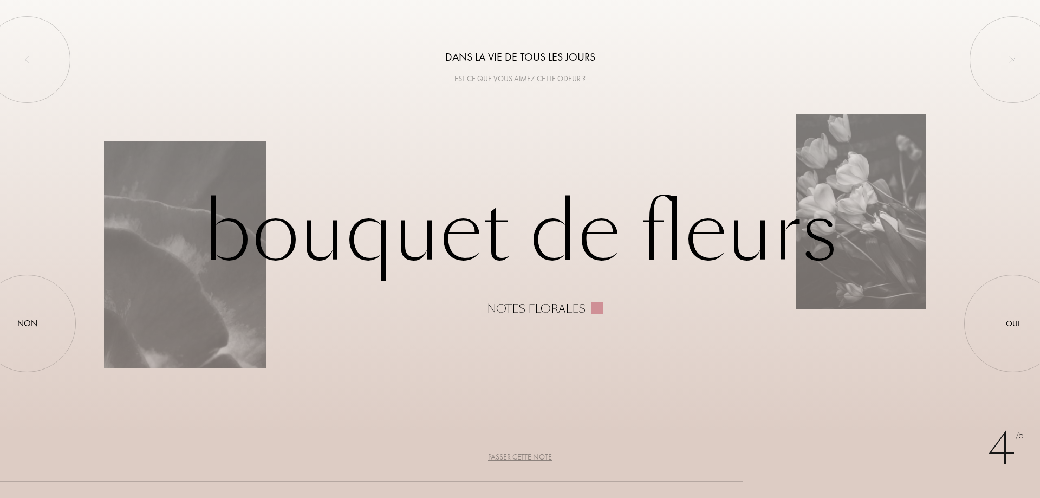
click at [533, 457] on div "Passer cette note" at bounding box center [520, 456] width 64 height 11
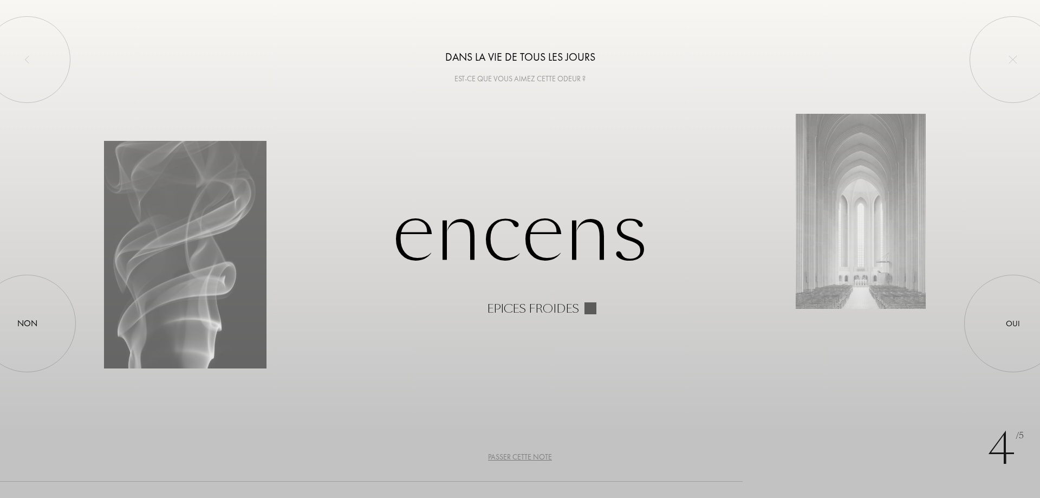
click at [533, 457] on div "Passer cette note" at bounding box center [520, 456] width 64 height 11
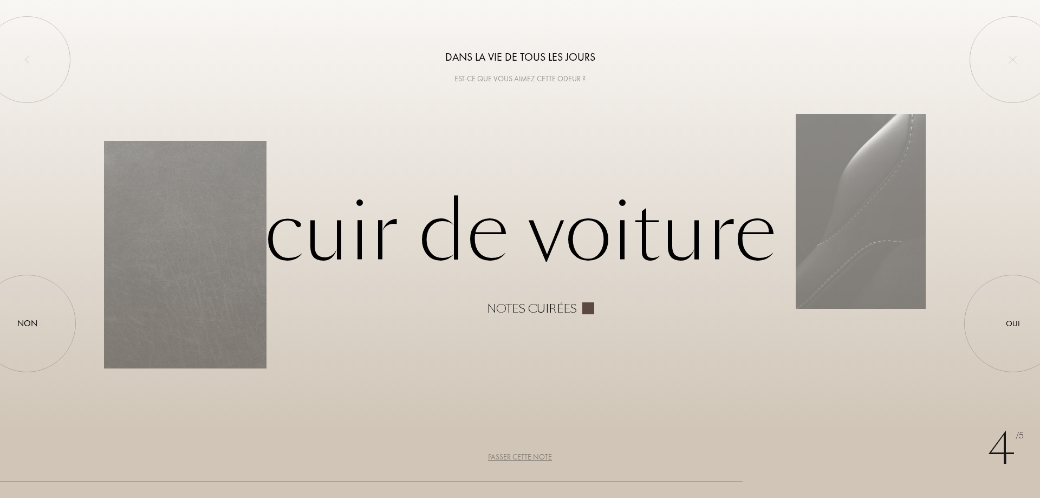
click at [533, 457] on div "Passer cette note" at bounding box center [520, 456] width 64 height 11
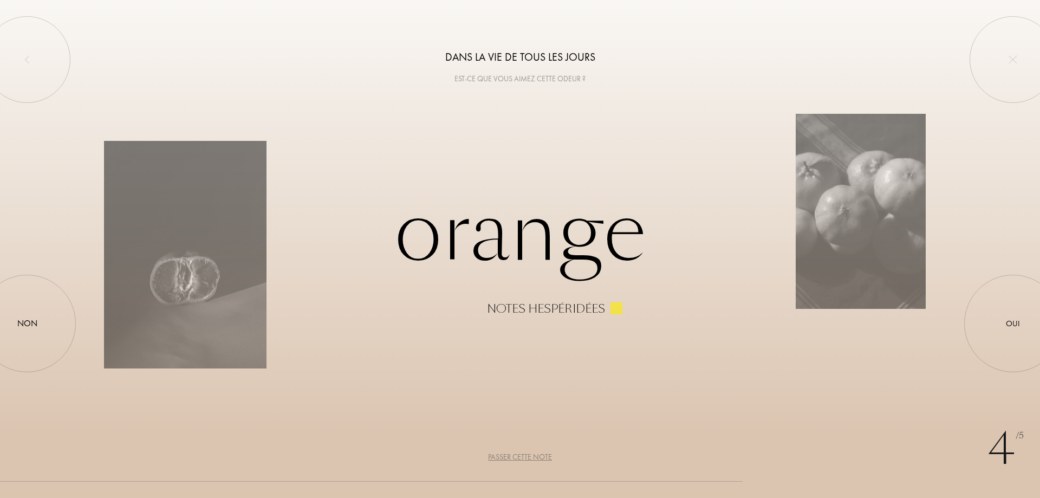
click at [533, 457] on div "Passer cette note" at bounding box center [520, 456] width 64 height 11
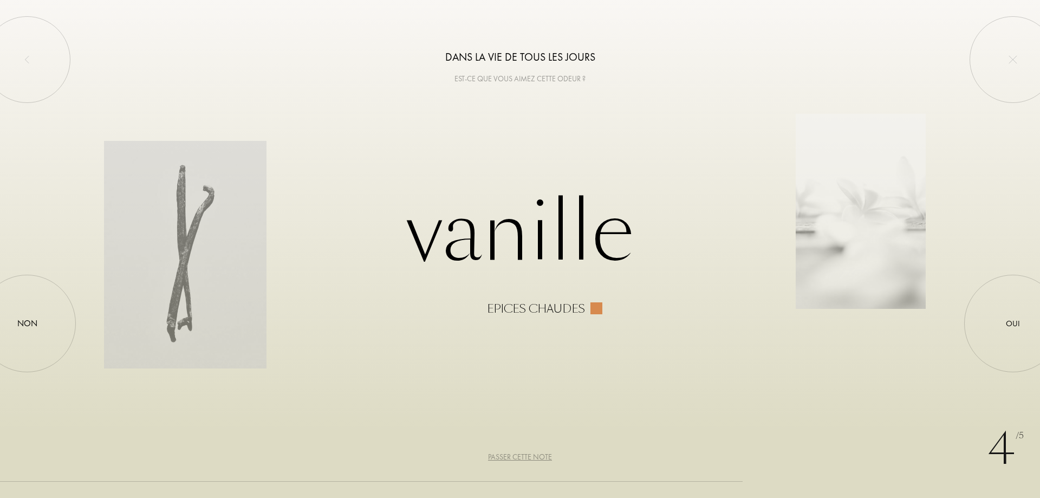
click at [533, 457] on div "Passer cette note" at bounding box center [520, 456] width 64 height 11
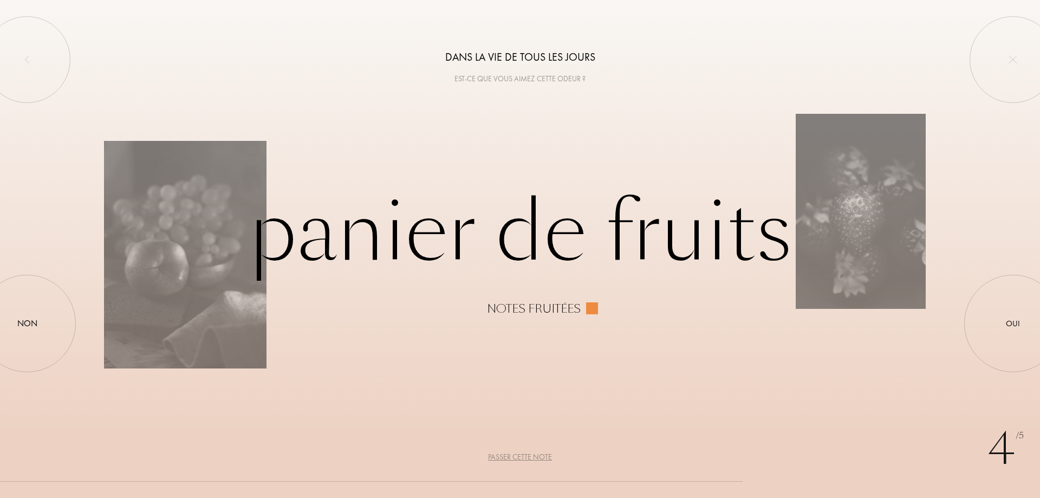
click at [533, 457] on div "Passer cette note" at bounding box center [520, 456] width 64 height 11
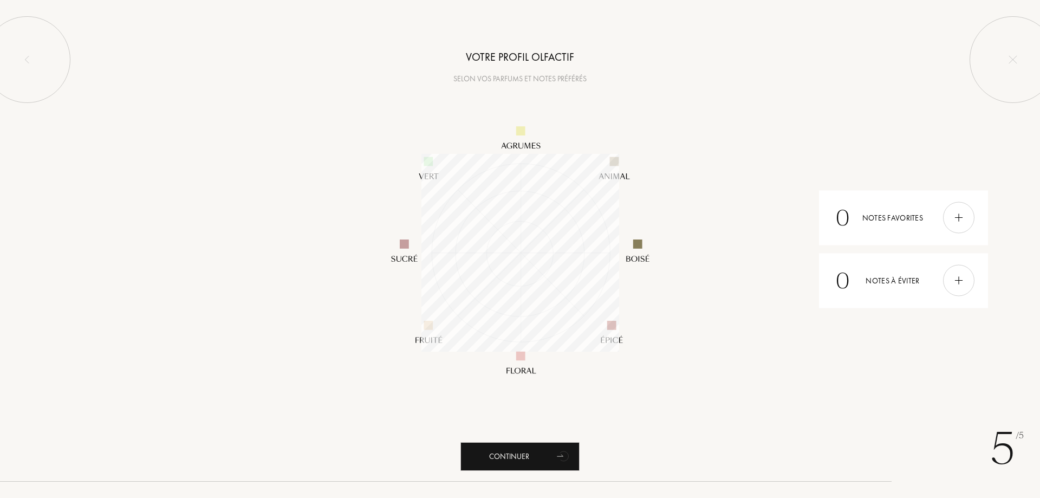
scroll to position [198, 198]
click at [512, 454] on div "Continuer" at bounding box center [520, 456] width 119 height 29
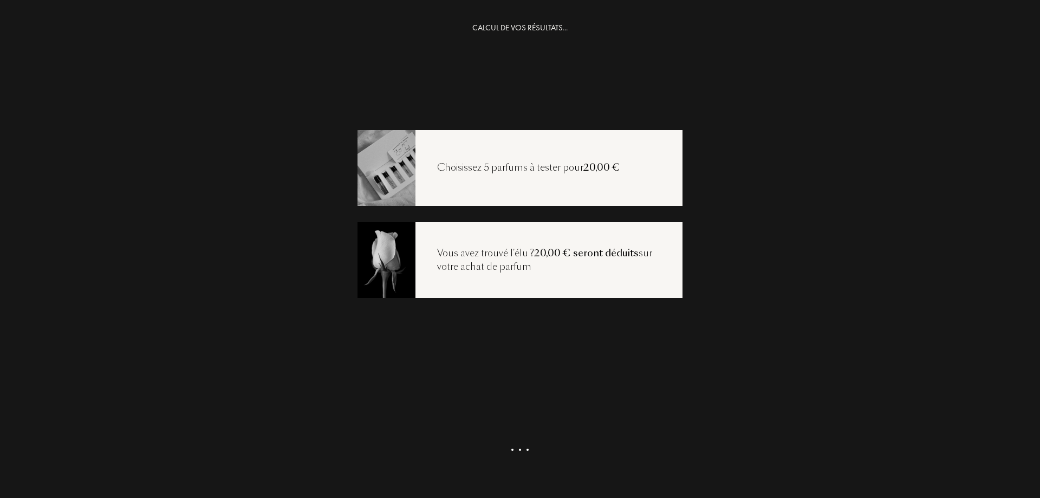
scroll to position [22, 0]
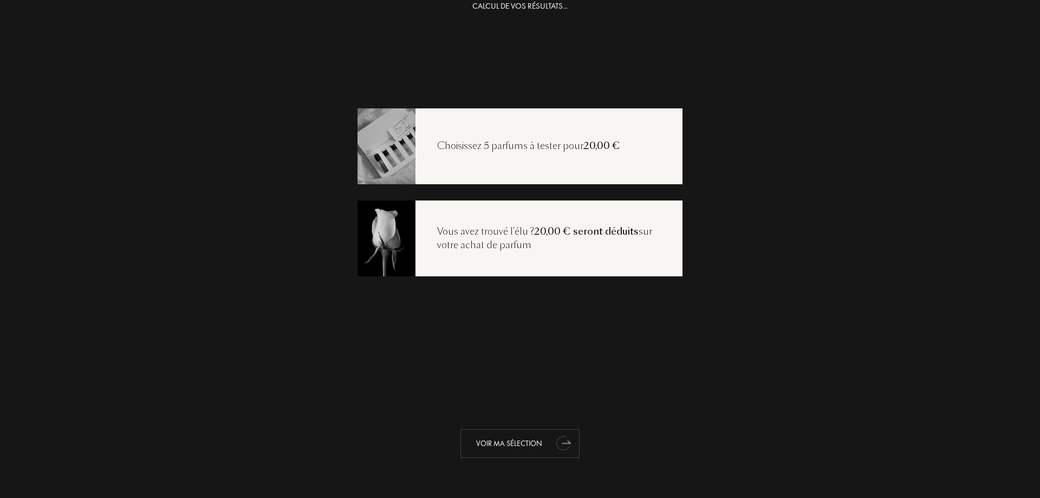
click at [553, 440] on icon "animation" at bounding box center [564, 443] width 22 height 22
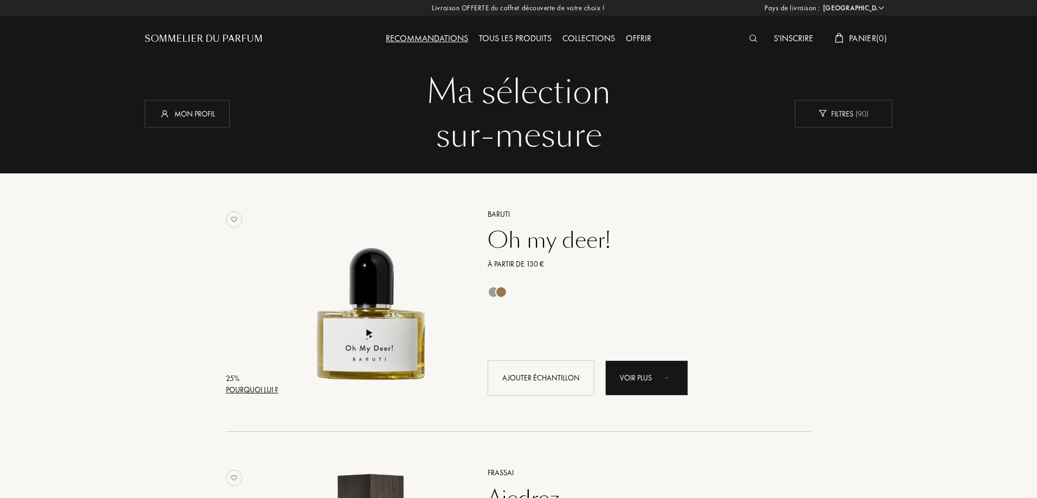
select select "DZ"
click at [217, 112] on div "Mon profil" at bounding box center [187, 114] width 85 height 28
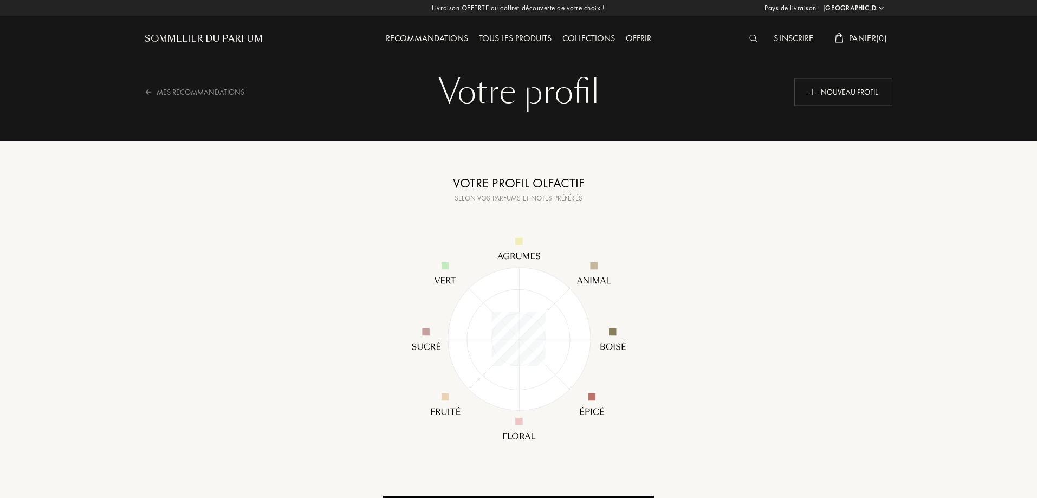
select select "DZ"
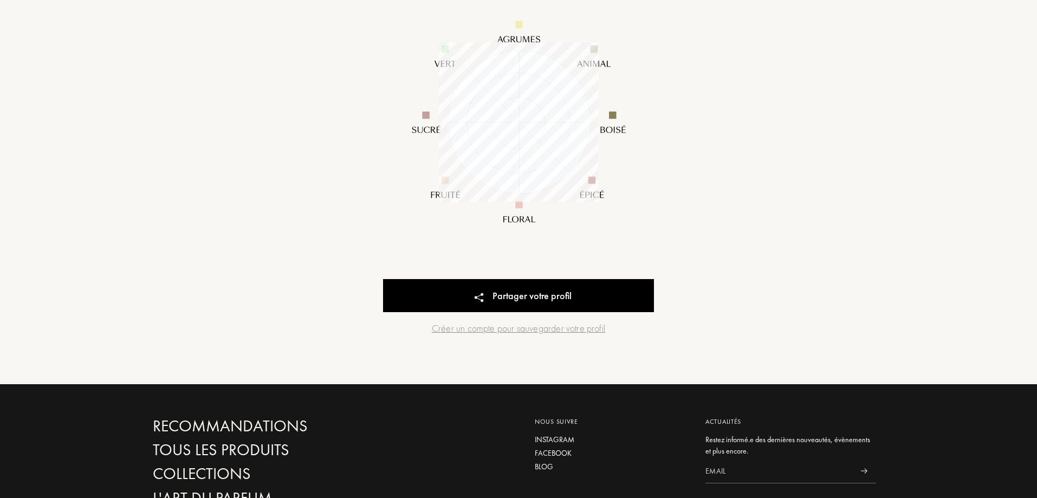
scroll to position [160, 160]
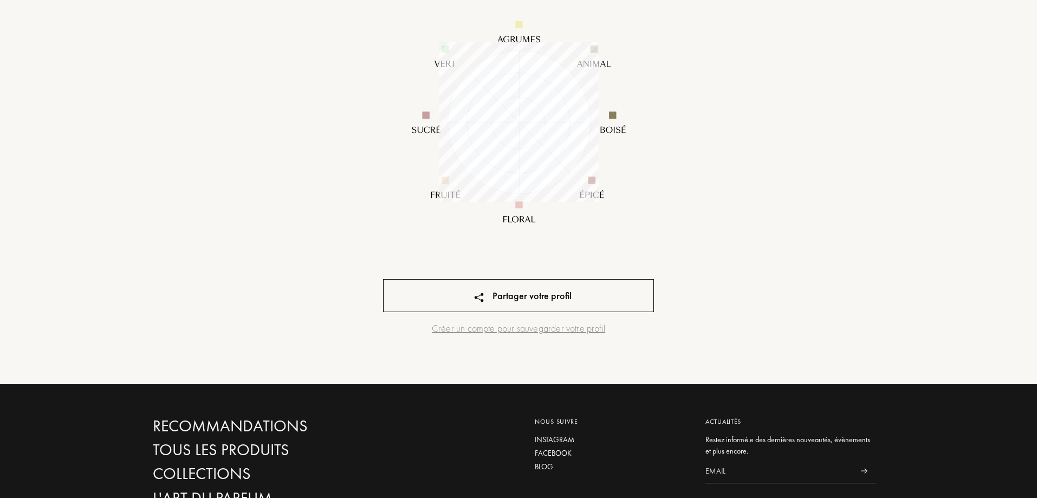
click at [558, 295] on div "Partager votre profil" at bounding box center [518, 295] width 271 height 33
